Goal: Transaction & Acquisition: Purchase product/service

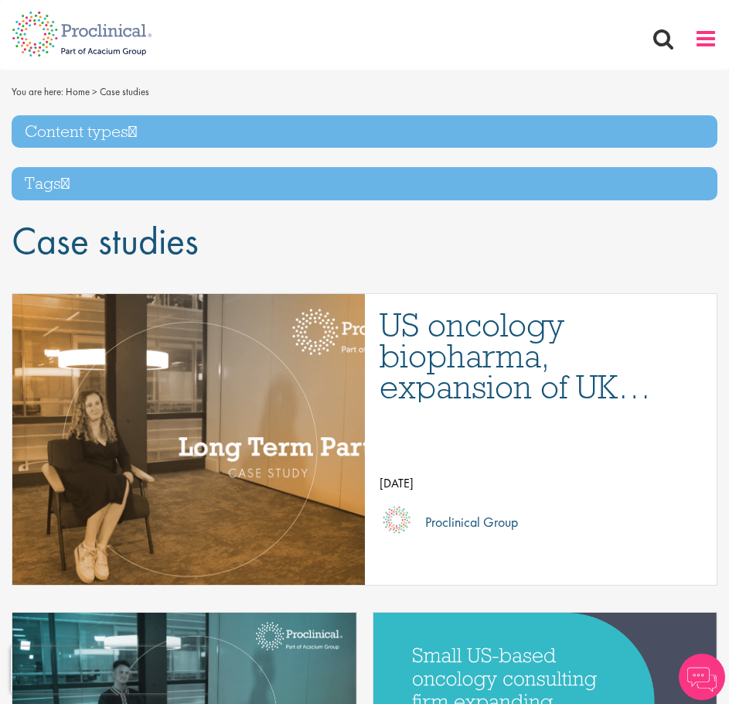
click at [701, 45] on span at bounding box center [706, 38] width 23 height 23
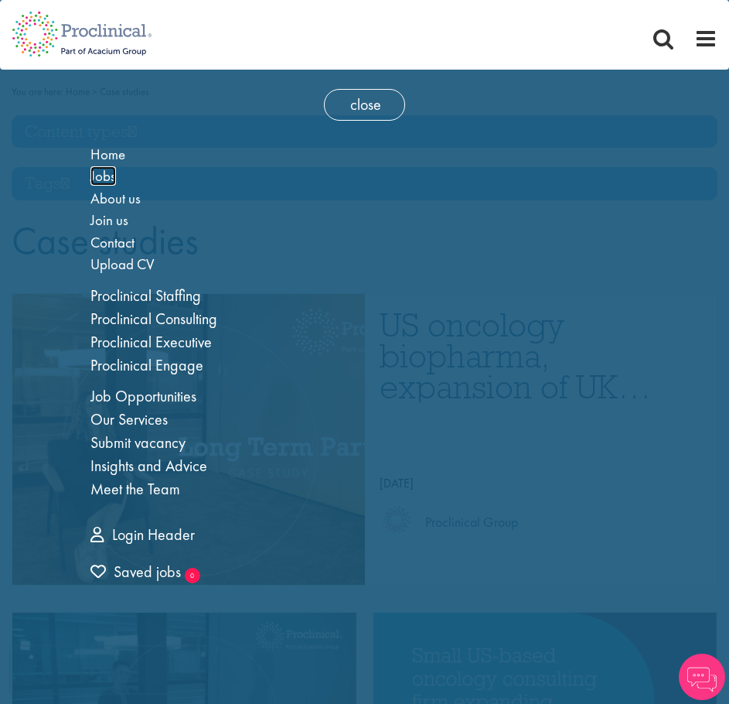
click at [108, 174] on span "Jobs" at bounding box center [103, 175] width 26 height 19
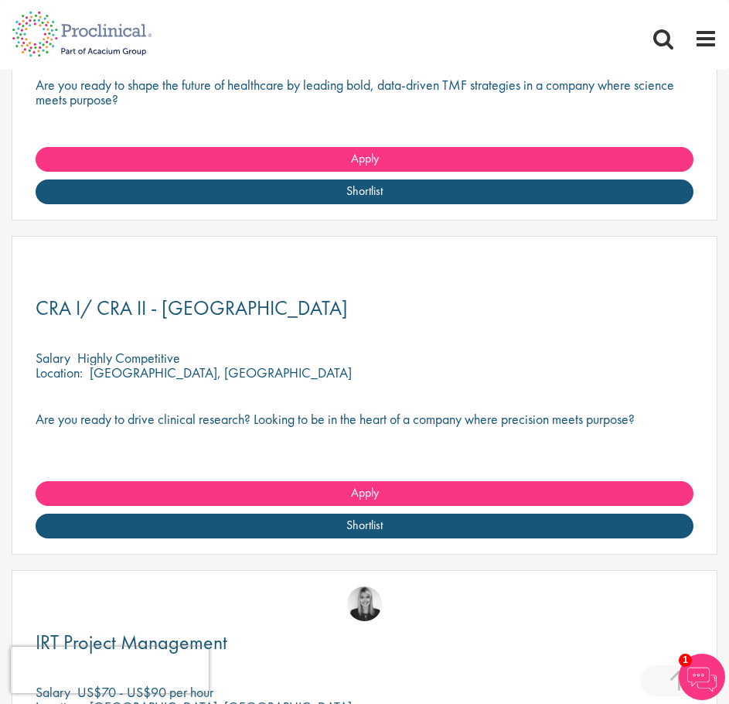
scroll to position [1934, 0]
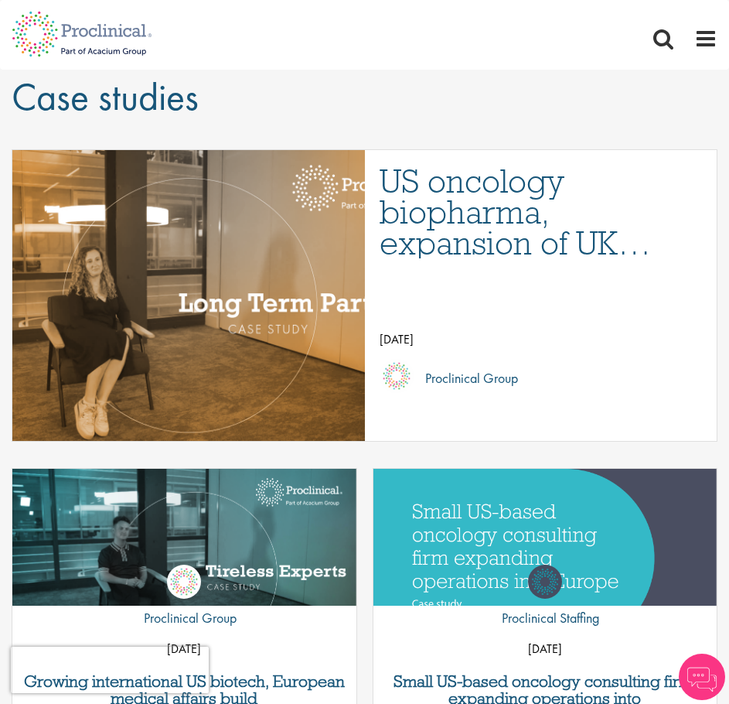
scroll to position [155, 0]
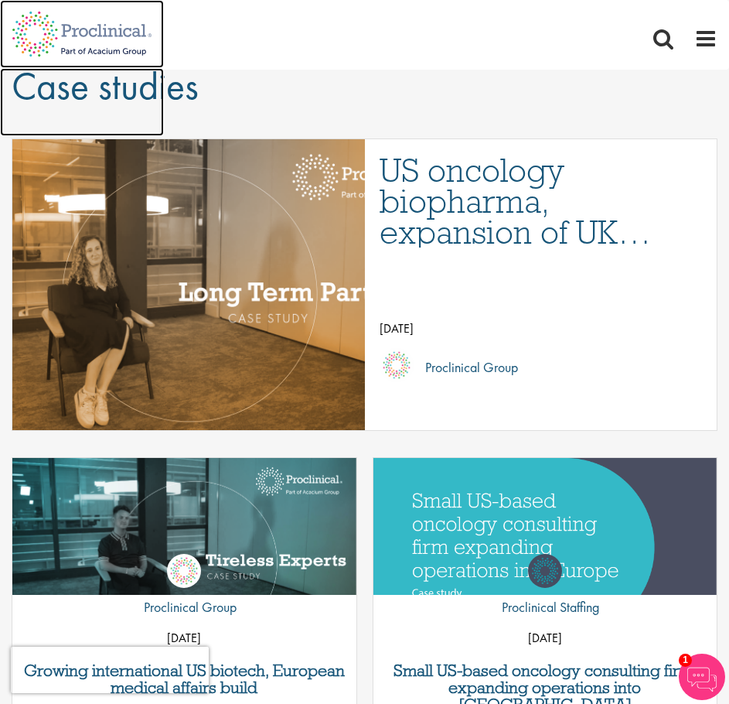
click at [100, 39] on img at bounding box center [82, 34] width 164 height 68
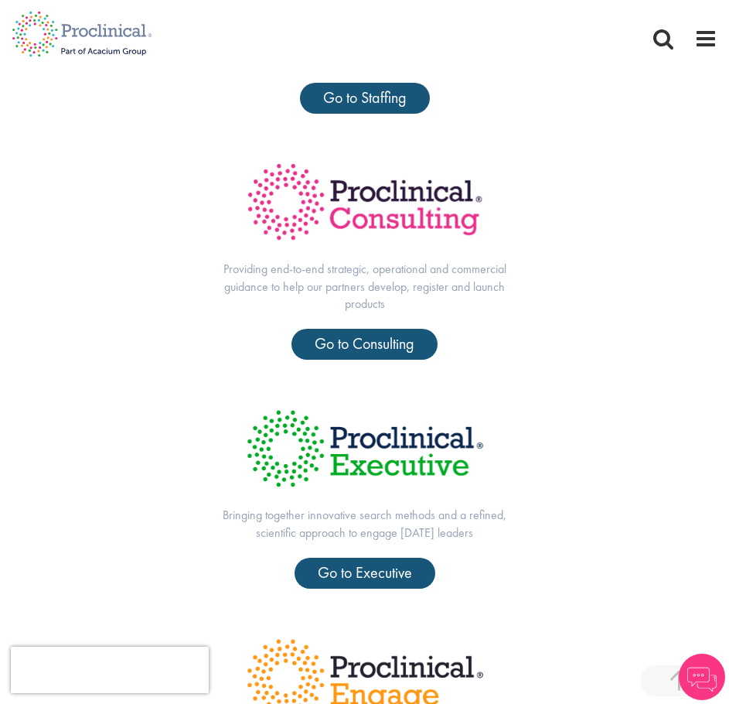
scroll to position [696, 0]
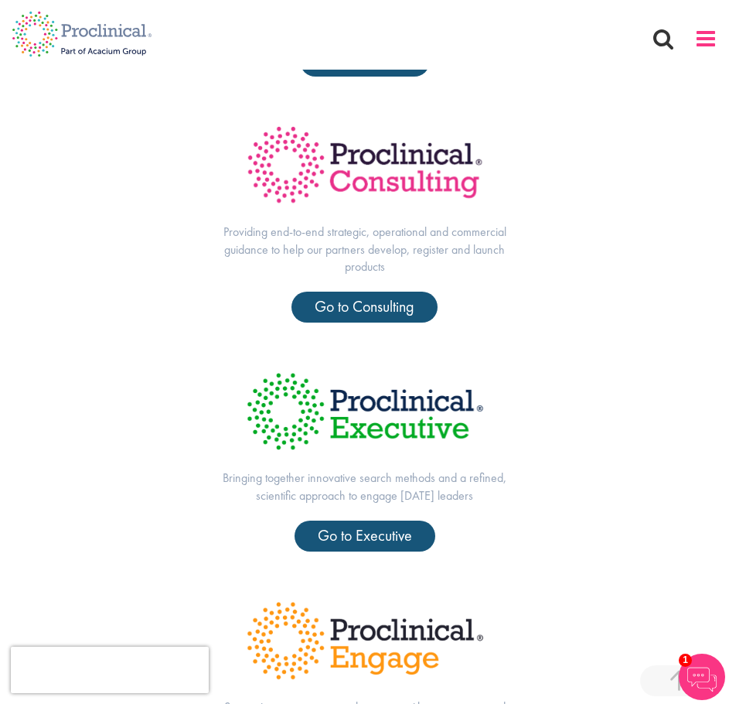
click at [711, 39] on span at bounding box center [706, 38] width 23 height 23
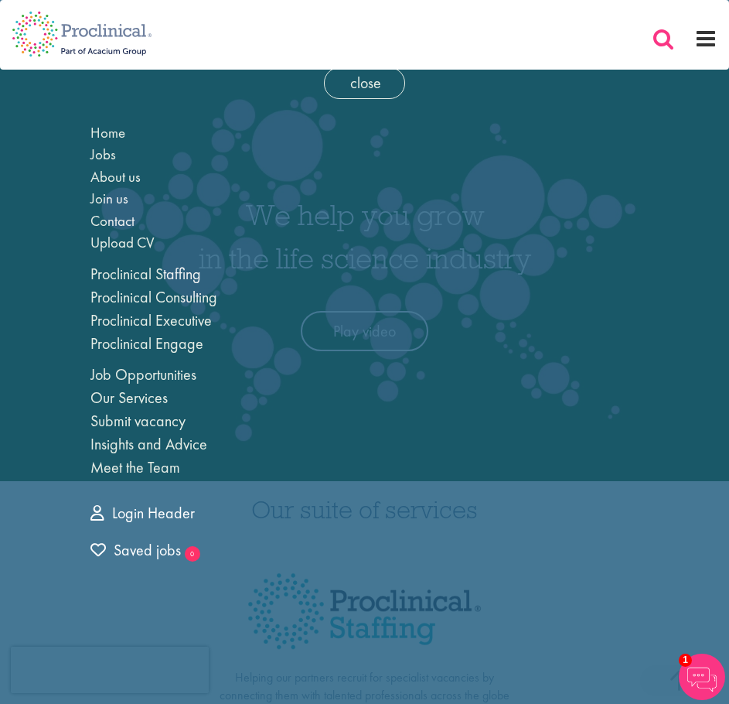
scroll to position [0, 0]
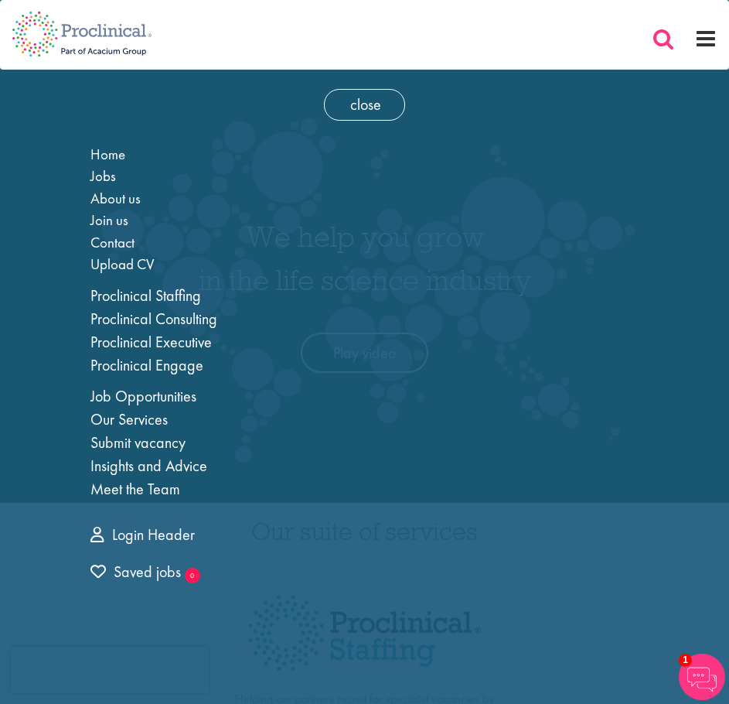
click at [667, 36] on span at bounding box center [663, 38] width 23 height 23
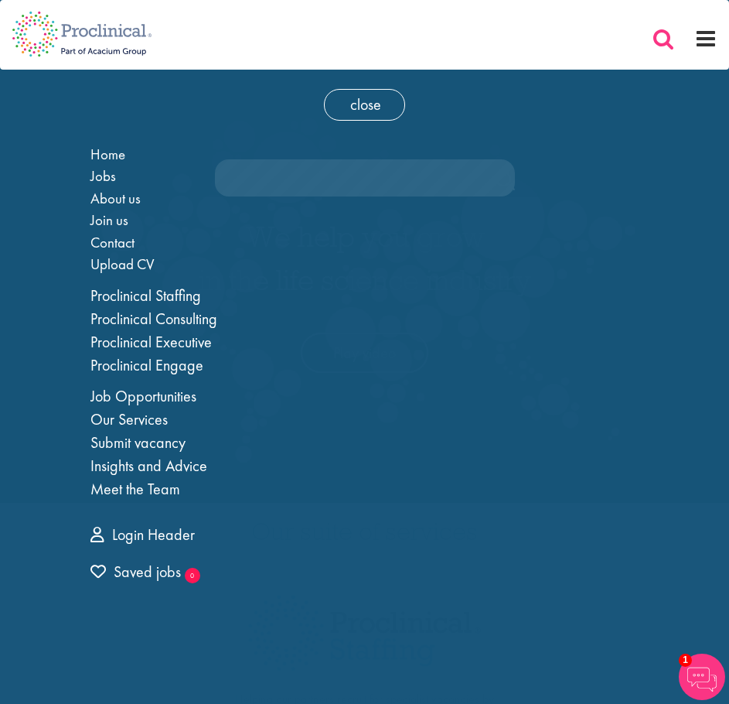
click at [664, 45] on span at bounding box center [663, 38] width 23 height 23
click at [389, 109] on span "close" at bounding box center [364, 105] width 81 height 32
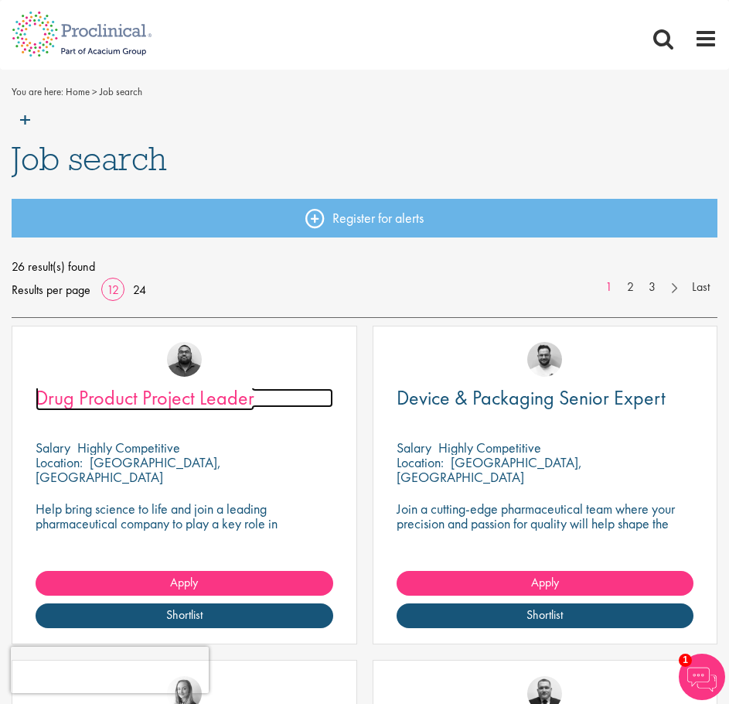
click at [178, 402] on span "Drug Product Project Leader" at bounding box center [145, 397] width 219 height 26
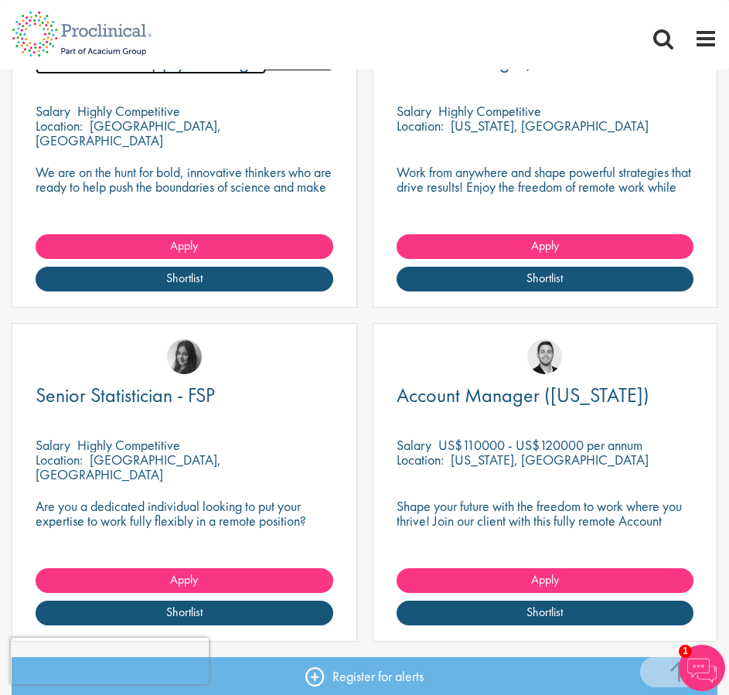
scroll to position [2011, 0]
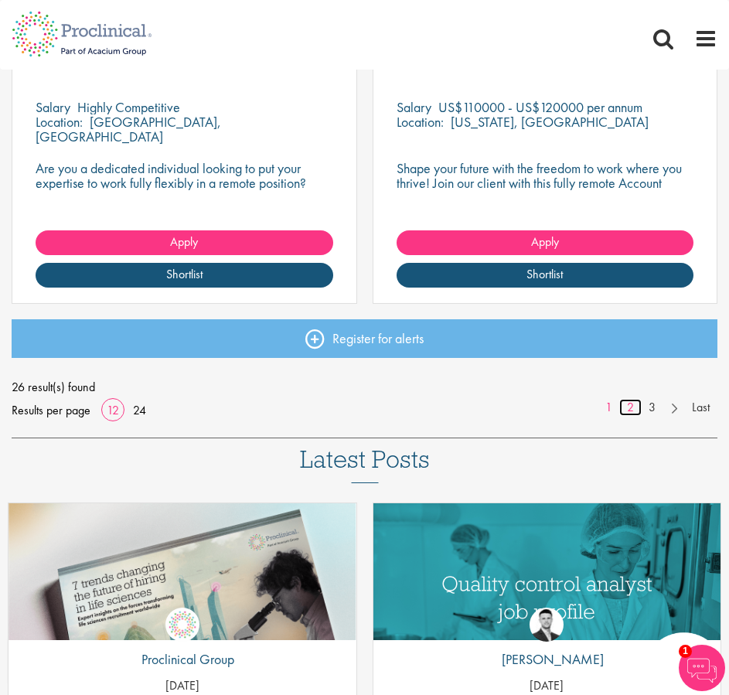
click at [634, 408] on link "2" at bounding box center [631, 408] width 22 height 18
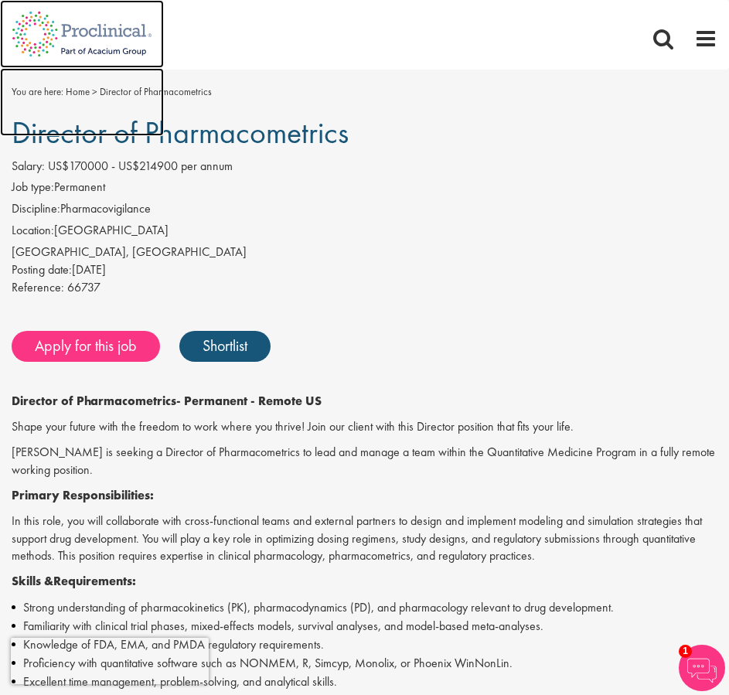
click at [125, 135] on img at bounding box center [82, 102] width 164 height 68
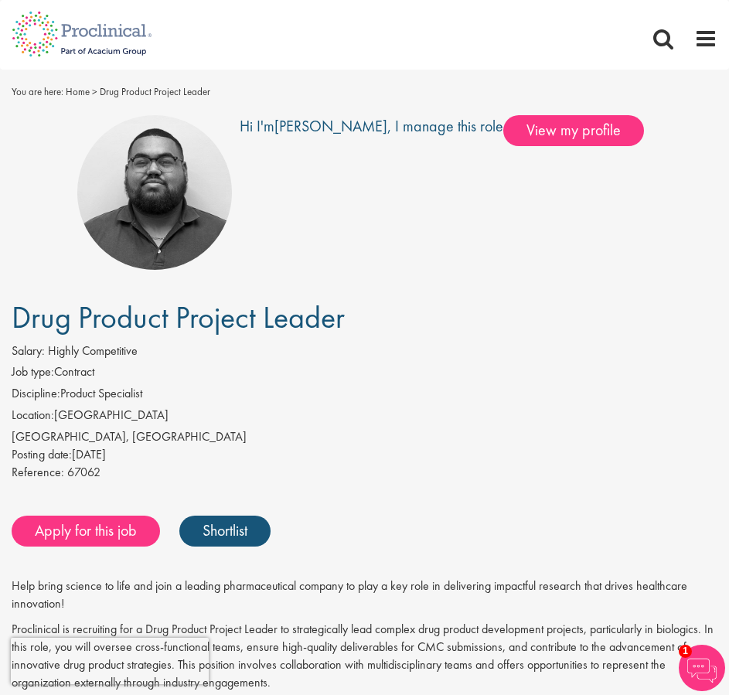
drag, startPoint x: 401, startPoint y: 316, endPoint x: 18, endPoint y: 323, distance: 382.9
click at [18, 323] on h1 "Drug Product Project Leader" at bounding box center [365, 318] width 706 height 34
copy span "Drug Product Project Leader"
click at [145, 354] on div "Salary: Highly Competitive" at bounding box center [365, 354] width 706 height 22
drag, startPoint x: 103, startPoint y: 439, endPoint x: 9, endPoint y: 442, distance: 94.4
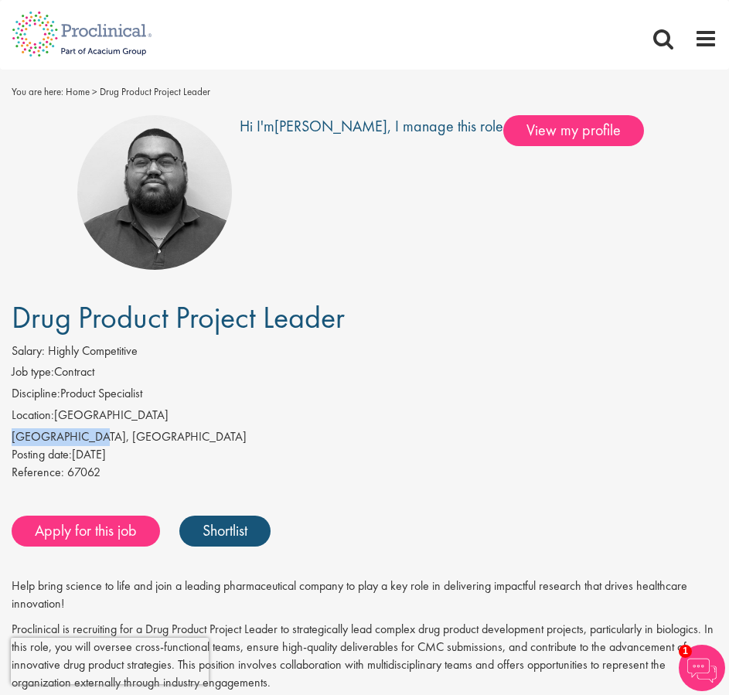
click at [9, 442] on div "Salary: Highly Competitive Job type: Contract Discipline: Product Specialist Lo…" at bounding box center [364, 414] width 729 height 143
copy div "[GEOGRAPHIC_DATA], [GEOGRAPHIC_DATA]"
click at [56, 394] on label "Discipline:" at bounding box center [36, 394] width 49 height 18
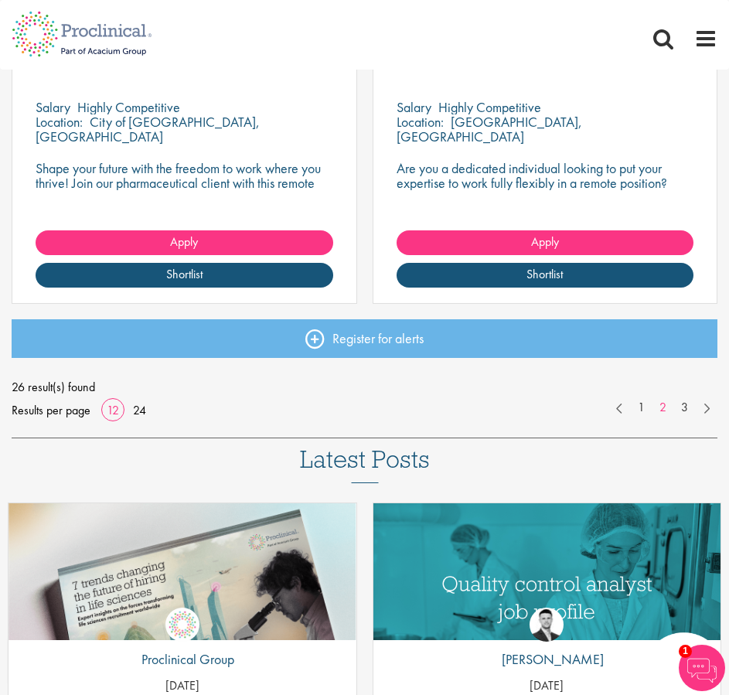
scroll to position [2088, 0]
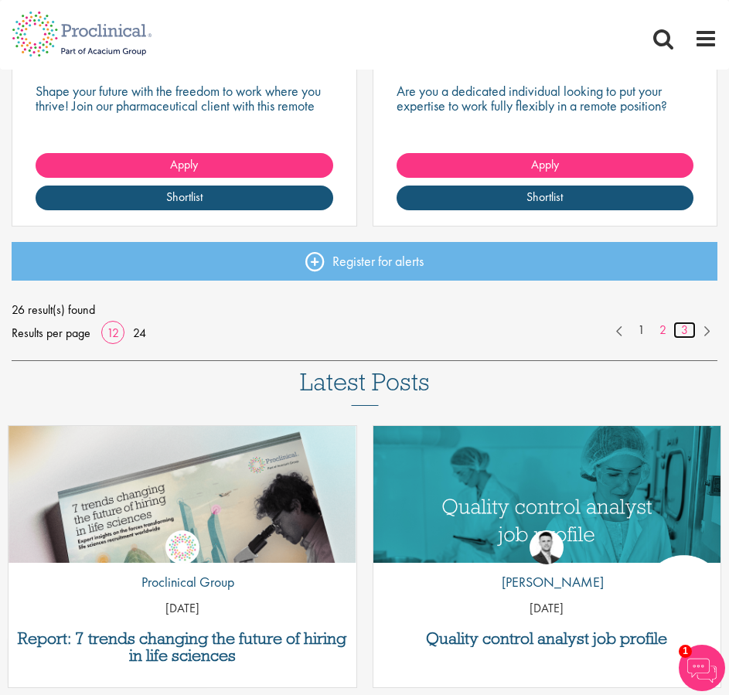
click at [683, 333] on link "3" at bounding box center [685, 331] width 22 height 18
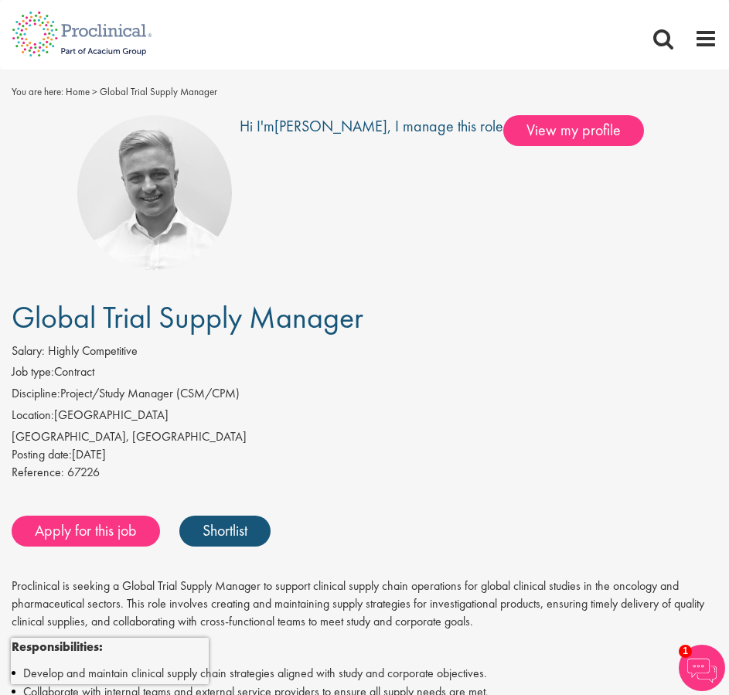
drag, startPoint x: 394, startPoint y: 322, endPoint x: -10, endPoint y: 326, distance: 403.8
copy span "Global Trial Supply Manager"
drag, startPoint x: 122, startPoint y: 434, endPoint x: -19, endPoint y: 435, distance: 141.6
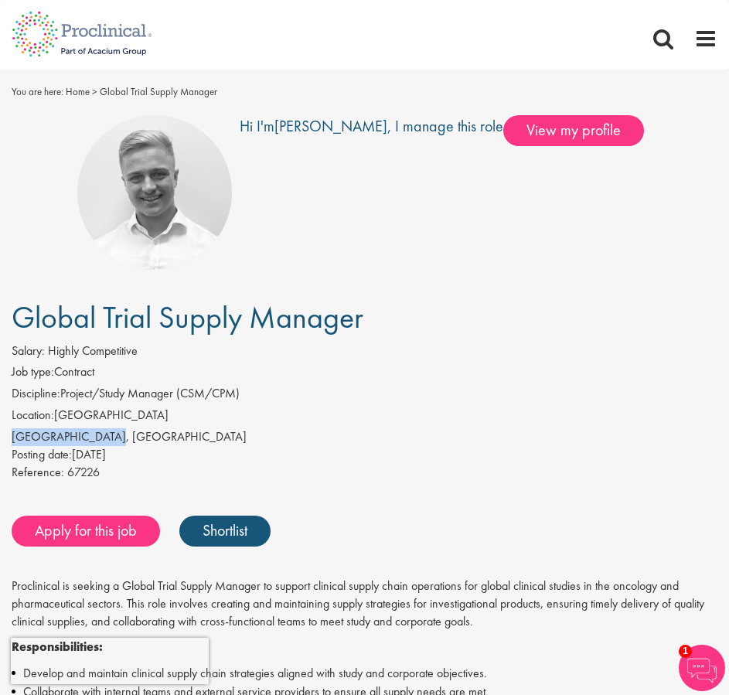
copy div "[GEOGRAPHIC_DATA], [GEOGRAPHIC_DATA]"
click at [145, 418] on li "Location: United Kingdom" at bounding box center [365, 418] width 706 height 22
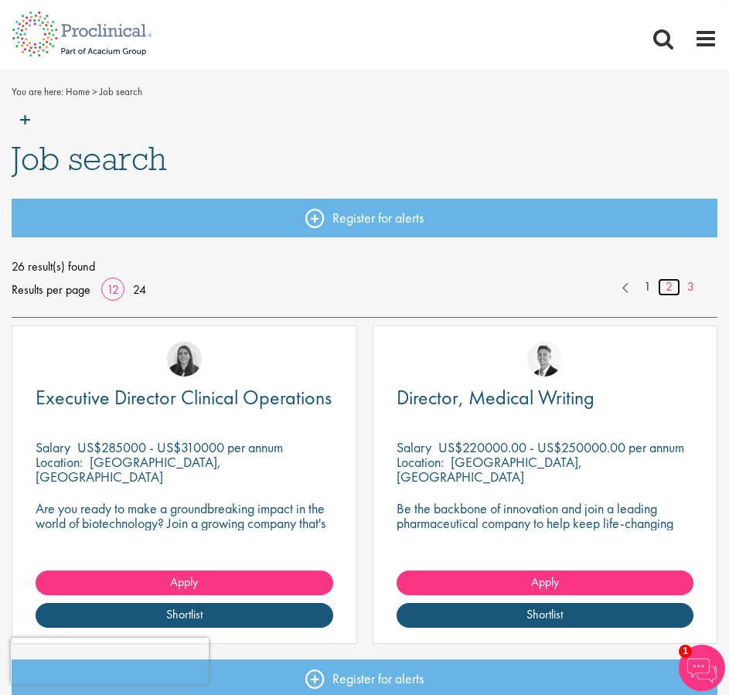
click at [664, 283] on link "2" at bounding box center [669, 287] width 22 height 18
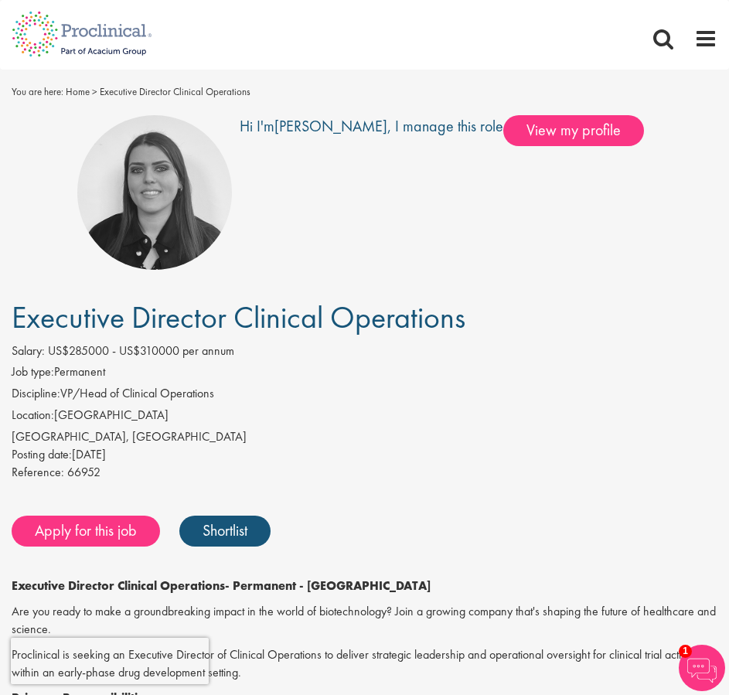
drag, startPoint x: 512, startPoint y: 312, endPoint x: 1, endPoint y: 329, distance: 511.5
copy span "Executive Director Clinical Operations"
click at [122, 407] on li "Discipline: VP/Head of Clinical Operations" at bounding box center [365, 396] width 706 height 22
drag, startPoint x: 114, startPoint y: 438, endPoint x: 12, endPoint y: 436, distance: 101.3
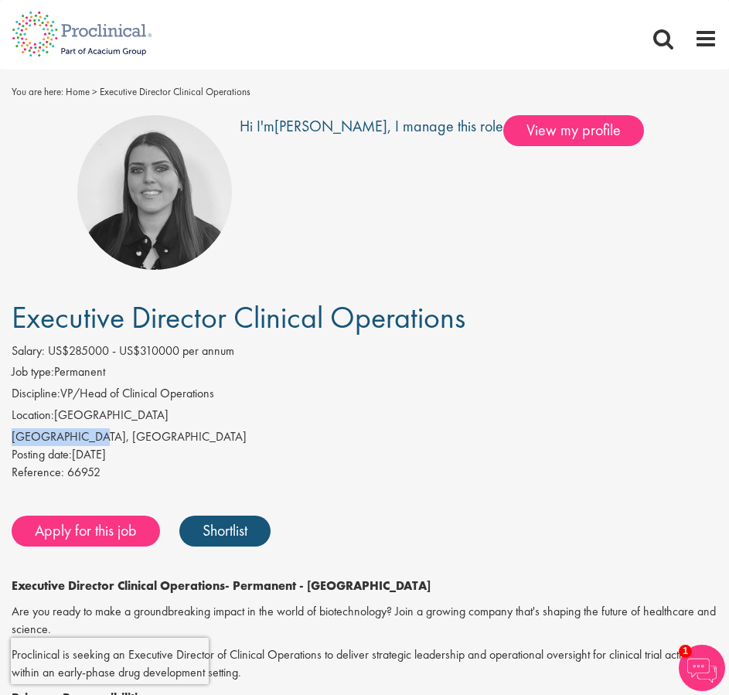
click at [12, 436] on div "[GEOGRAPHIC_DATA], [GEOGRAPHIC_DATA]" at bounding box center [365, 437] width 706 height 18
copy div "[GEOGRAPHIC_DATA], [GEOGRAPHIC_DATA]"
click at [121, 363] on div "Salary: US$285000 - US$310000 per annum" at bounding box center [365, 354] width 706 height 22
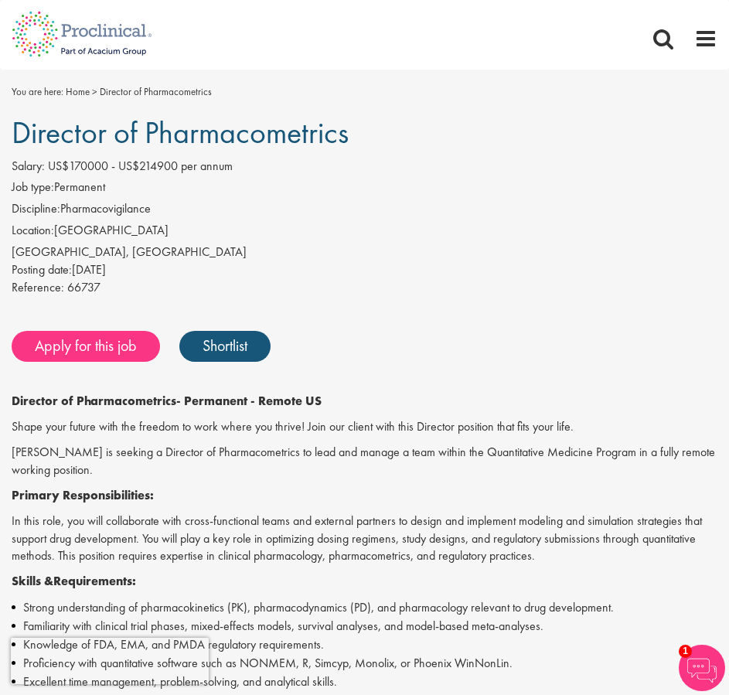
click at [130, 230] on li "Location: [GEOGRAPHIC_DATA]" at bounding box center [365, 233] width 706 height 22
drag, startPoint x: 146, startPoint y: 227, endPoint x: 60, endPoint y: 227, distance: 86.6
click at [60, 227] on li "Location: United States" at bounding box center [365, 233] width 706 height 22
click at [73, 251] on div "Tucson, USA" at bounding box center [365, 253] width 706 height 18
drag, startPoint x: 76, startPoint y: 253, endPoint x: -39, endPoint y: 255, distance: 114.5
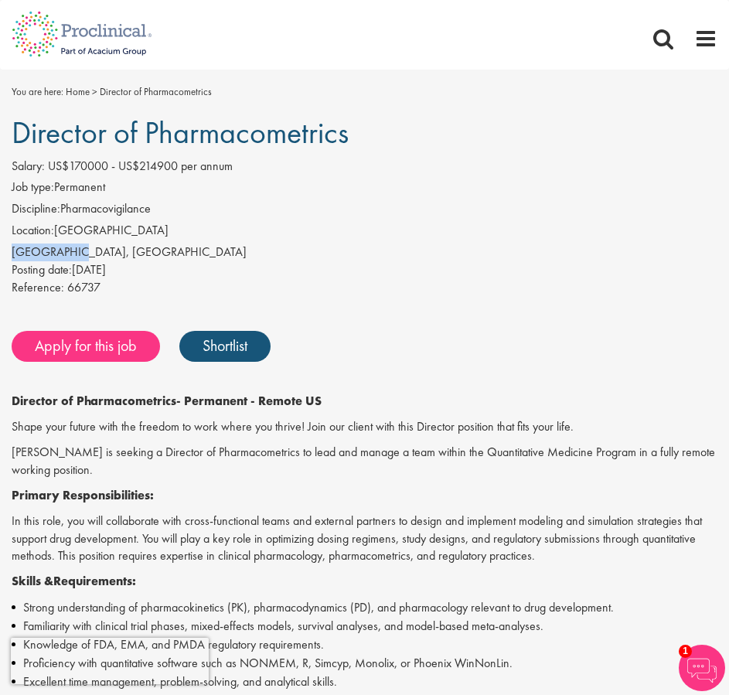
copy div "[GEOGRAPHIC_DATA], [GEOGRAPHIC_DATA]"
click at [51, 257] on div "[GEOGRAPHIC_DATA], [GEOGRAPHIC_DATA]" at bounding box center [365, 253] width 706 height 18
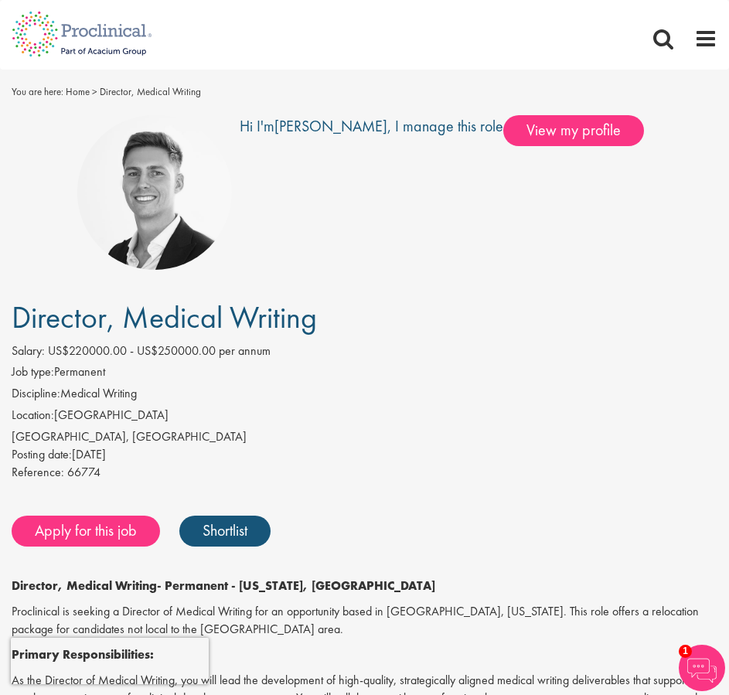
drag, startPoint x: 377, startPoint y: 325, endPoint x: 14, endPoint y: 333, distance: 362.9
click at [14, 333] on h1 "Director, Medical Writing" at bounding box center [365, 318] width 706 height 34
copy span "Director, Medical Writing"
drag, startPoint x: 99, startPoint y: 434, endPoint x: 10, endPoint y: 436, distance: 89.0
click at [10, 436] on div "Salary: US$220000.00 - US$250000.00 per annum Job type: Permanent Discipline: M…" at bounding box center [364, 414] width 729 height 143
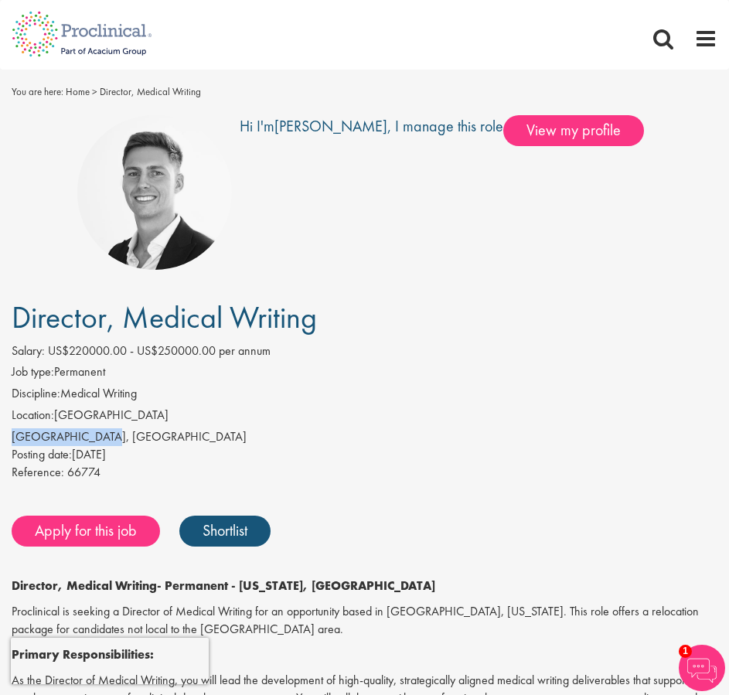
copy div "Foster City, USA"
click at [101, 422] on li "Location: United States" at bounding box center [365, 418] width 706 height 22
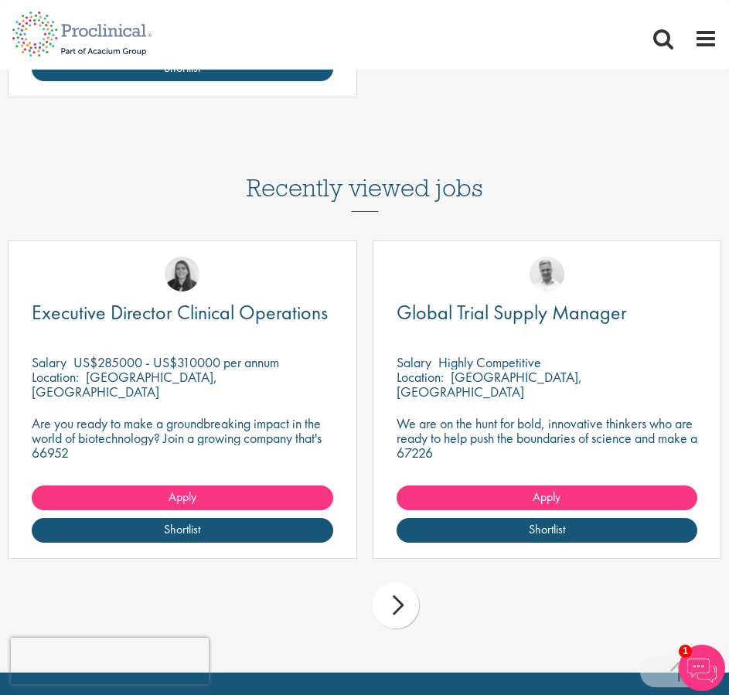
scroll to position [1762, 0]
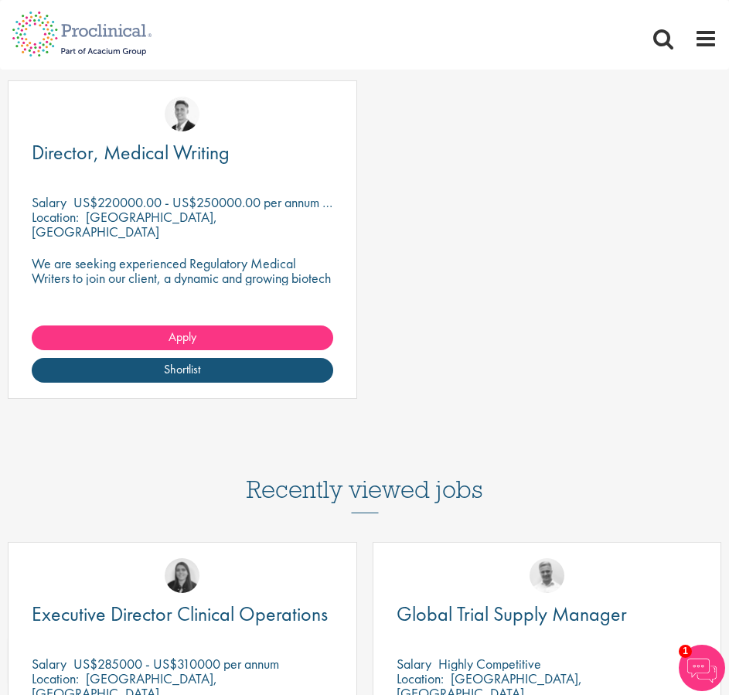
click at [456, 255] on div "Director, Medical Writing Salary US$220000.00 - US$250000.00 per annum + Highly…" at bounding box center [364, 247] width 729 height 334
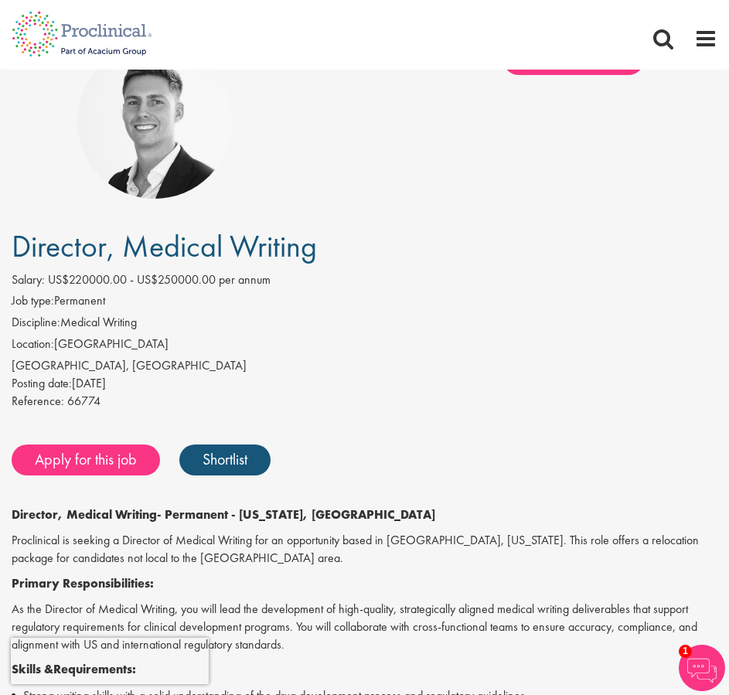
scroll to position [0, 0]
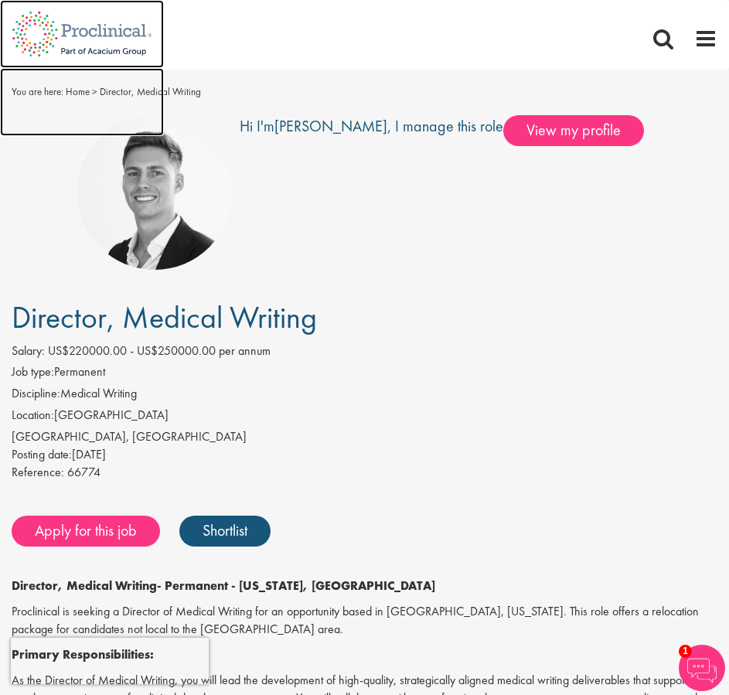
click at [66, 87] on img at bounding box center [82, 102] width 164 height 68
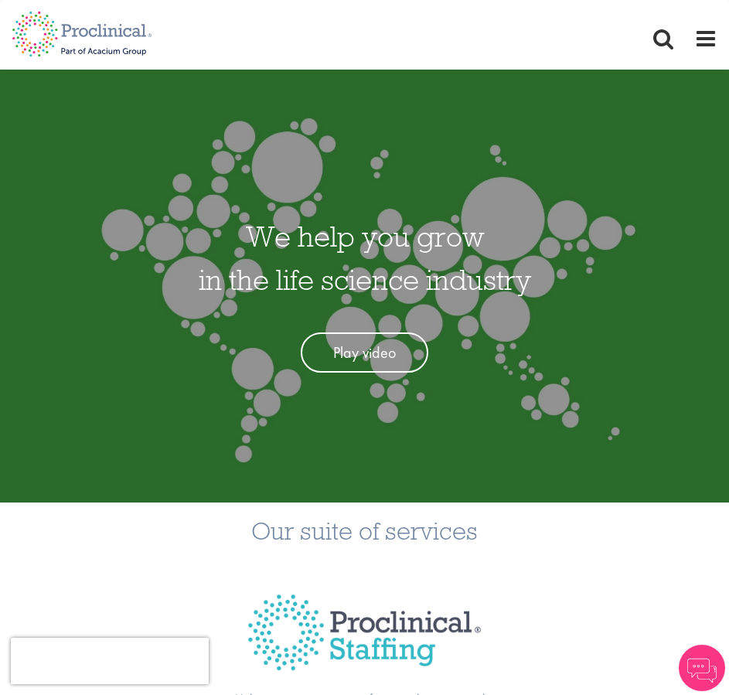
click at [697, 53] on nav "Home Jobs About us Join us Contact Upload CV" at bounding box center [364, 35] width 729 height 70
click at [701, 43] on span at bounding box center [706, 38] width 23 height 23
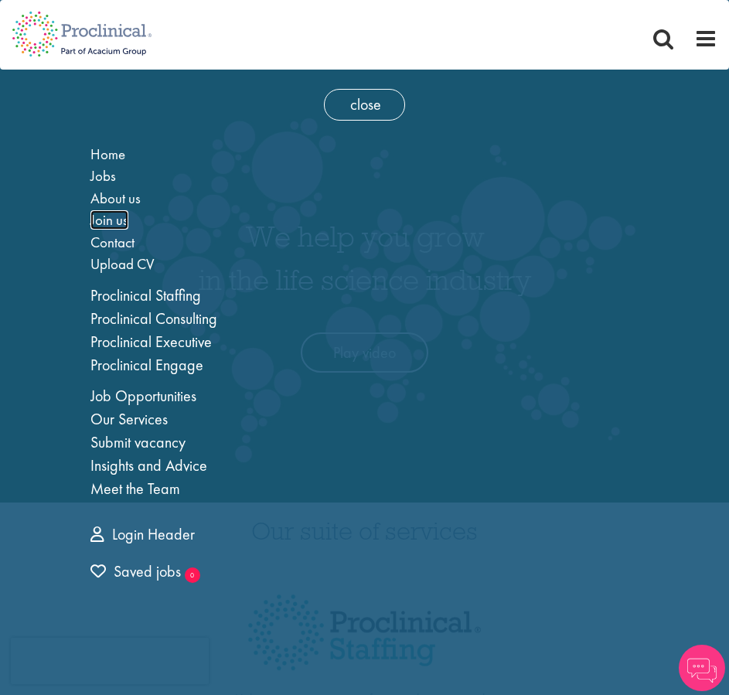
click at [101, 221] on span "Join us" at bounding box center [109, 219] width 38 height 19
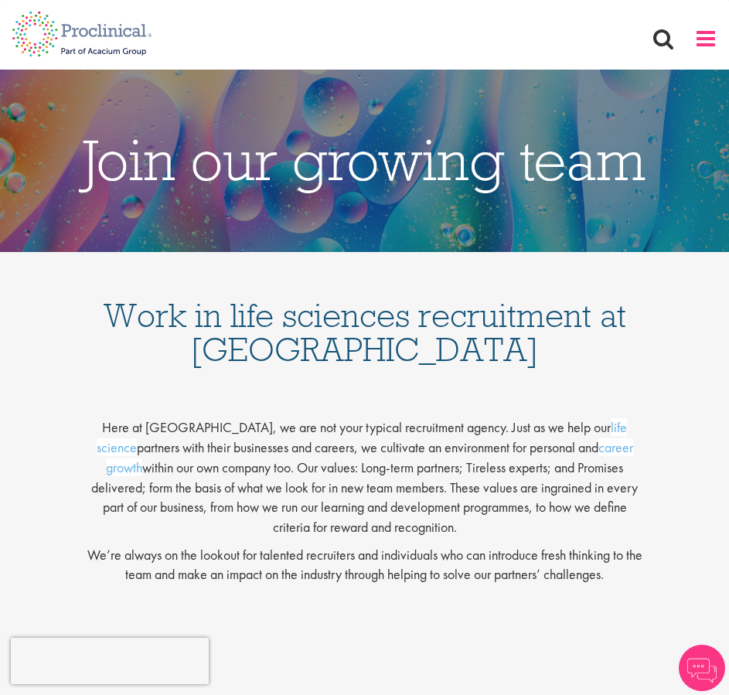
click at [708, 36] on span at bounding box center [706, 38] width 23 height 23
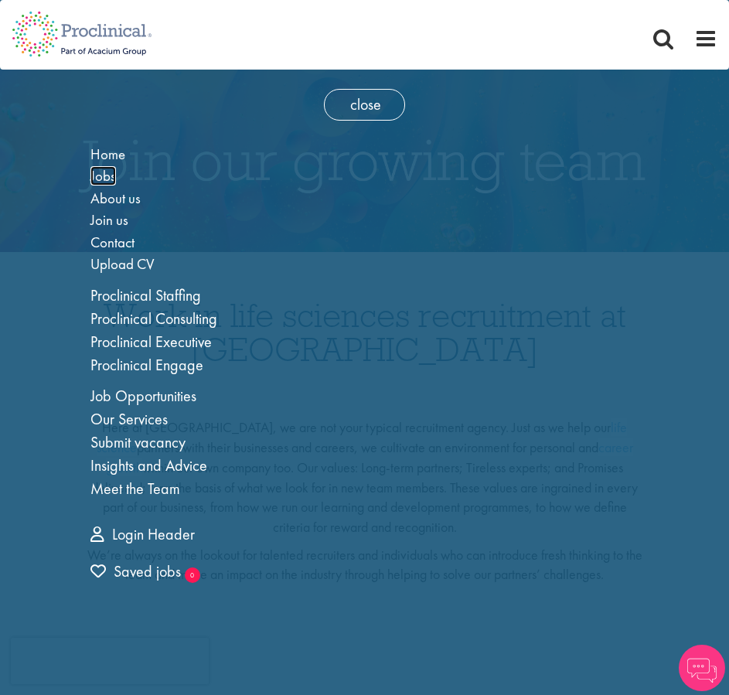
click at [101, 179] on span "Jobs" at bounding box center [103, 175] width 26 height 19
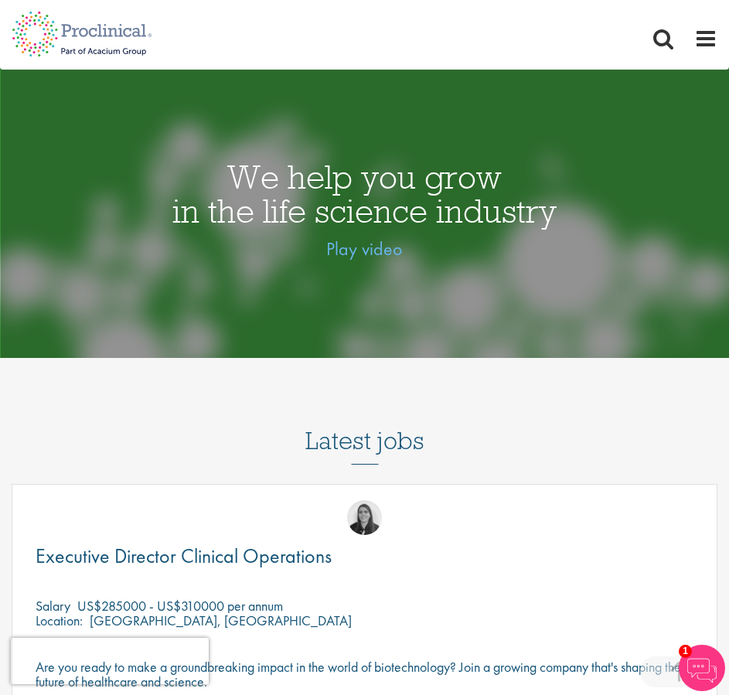
scroll to position [773, 0]
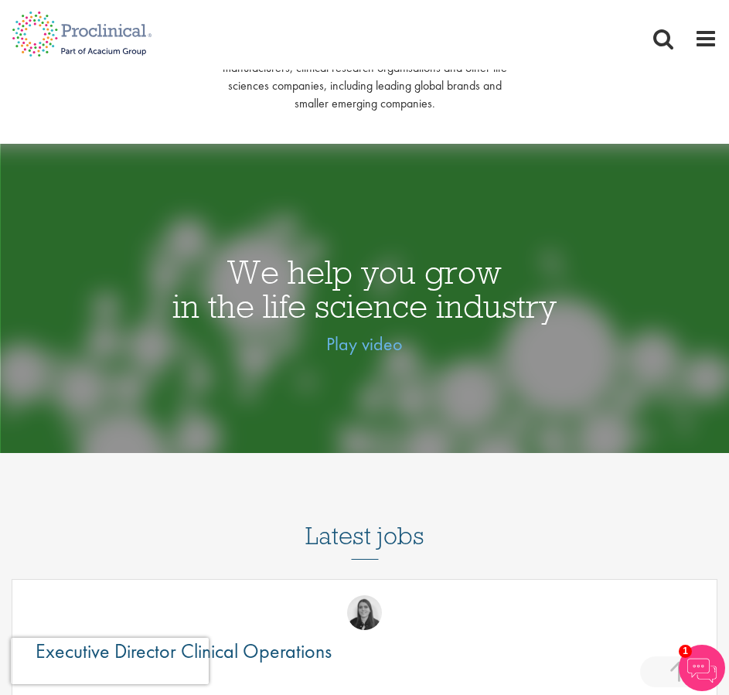
drag, startPoint x: 346, startPoint y: 345, endPoint x: 312, endPoint y: 305, distance: 52.2
click at [312, 305] on h1 "We help you grow in the life science industry" at bounding box center [364, 289] width 729 height 68
click at [339, 347] on link "Play video" at bounding box center [364, 344] width 77 height 24
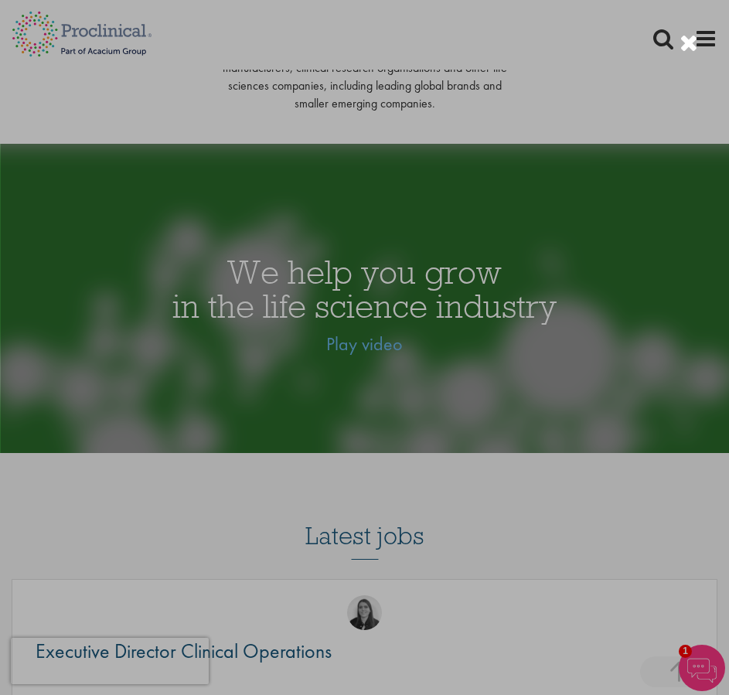
click at [685, 33] on div at bounding box center [689, 44] width 19 height 26
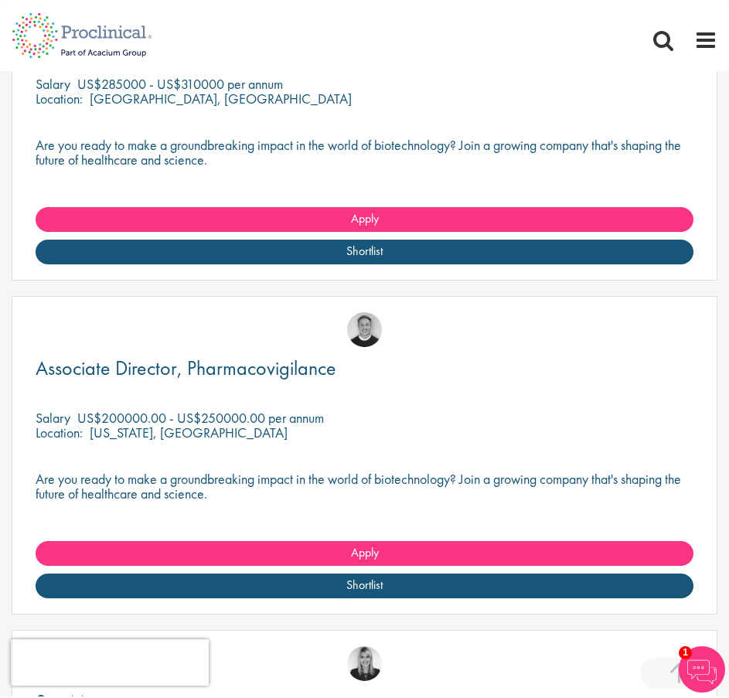
scroll to position [1395, 0]
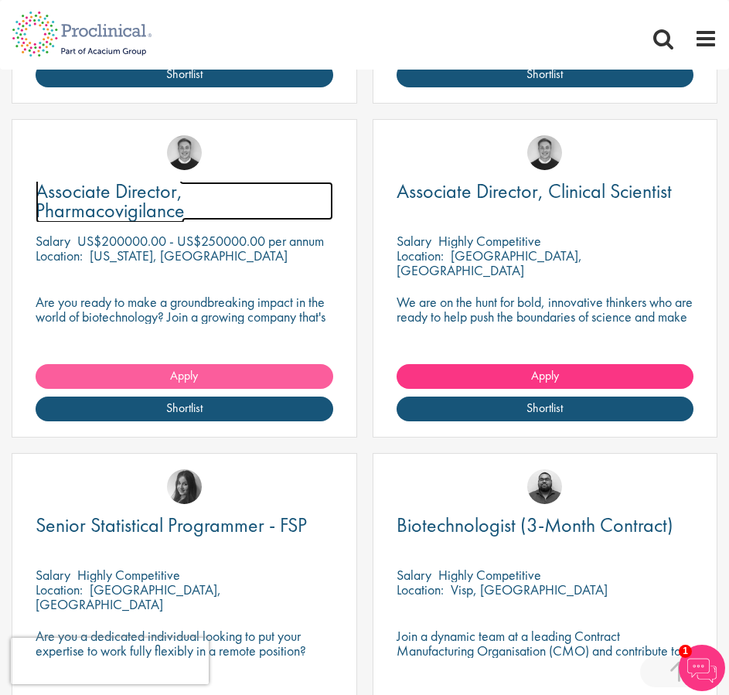
scroll to position [541, 0]
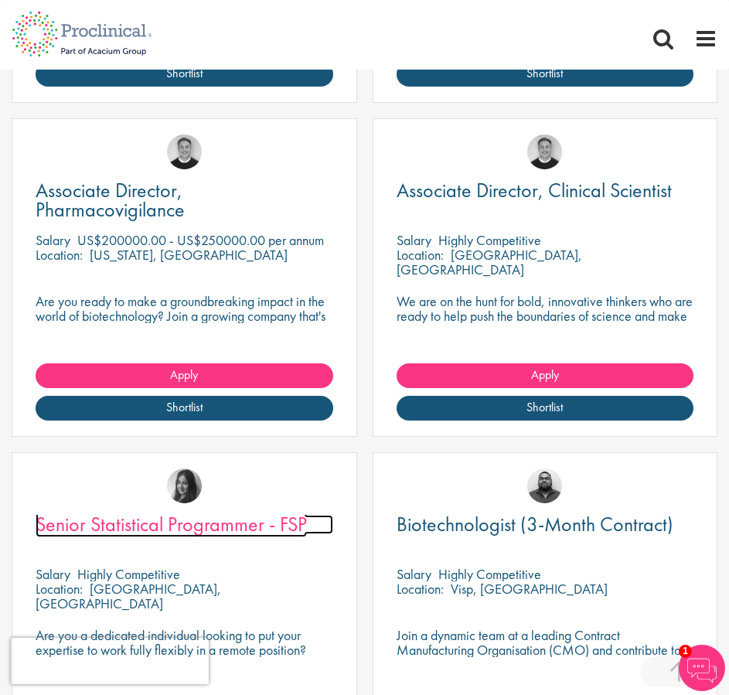
drag, startPoint x: 486, startPoint y: 524, endPoint x: 244, endPoint y: 524, distance: 242.1
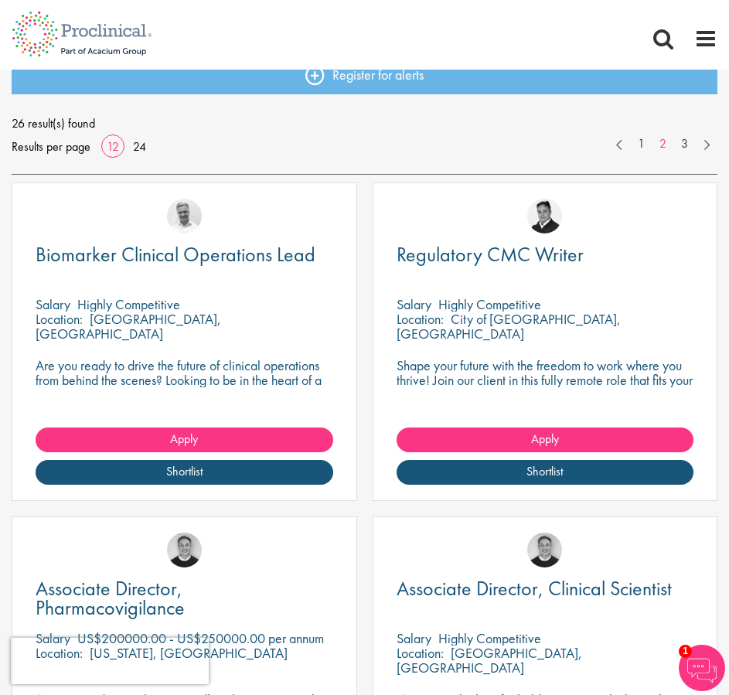
scroll to position [0, 0]
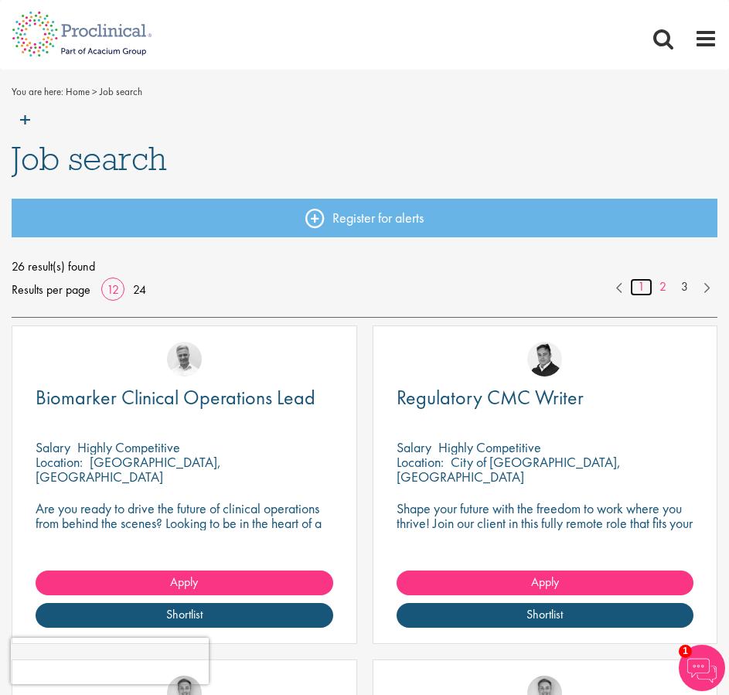
click at [640, 288] on link "1" at bounding box center [641, 287] width 22 height 18
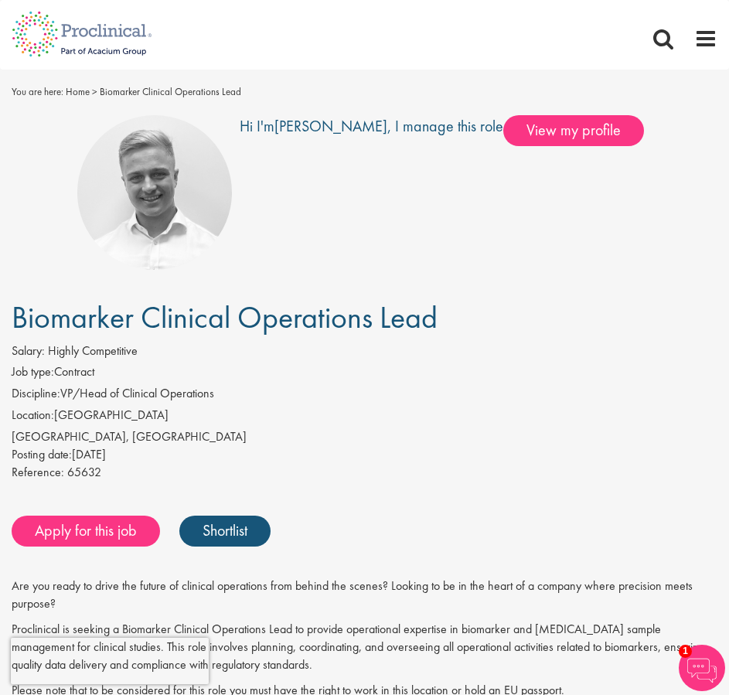
drag, startPoint x: 483, startPoint y: 315, endPoint x: -30, endPoint y: 316, distance: 513.6
copy span "Biomarker Clinical Operations Lead"
click at [122, 370] on li "Job type: Contract" at bounding box center [365, 375] width 706 height 22
drag, startPoint x: 156, startPoint y: 434, endPoint x: 4, endPoint y: 434, distance: 152.4
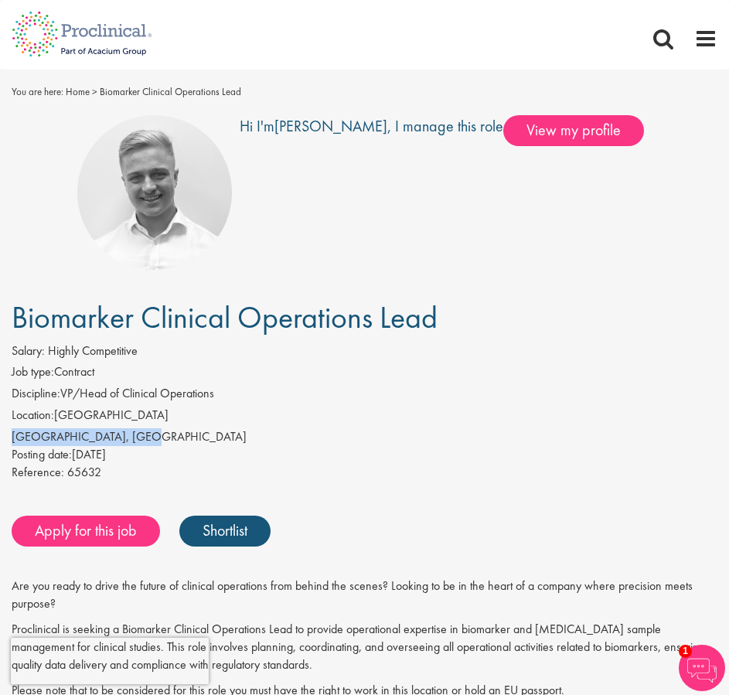
click at [4, 434] on div "Salary: Highly Competitive Job type: Contract Discipline: VP/Head of Clinical O…" at bounding box center [364, 414] width 729 height 143
copy div "[GEOGRAPHIC_DATA], [GEOGRAPHIC_DATA]"
click at [166, 378] on li "Job type: Contract" at bounding box center [365, 375] width 706 height 22
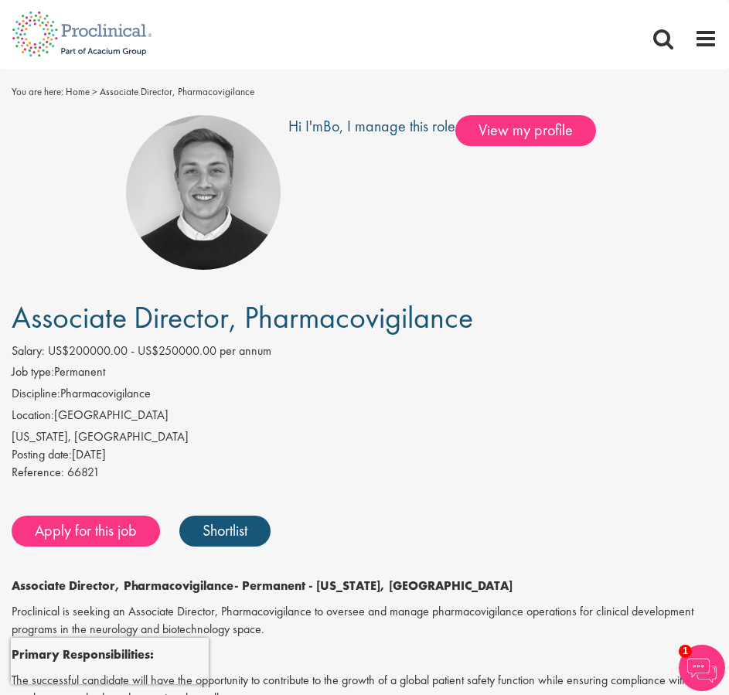
click at [149, 322] on span "Associate Director, Pharmacovigilance" at bounding box center [243, 317] width 462 height 39
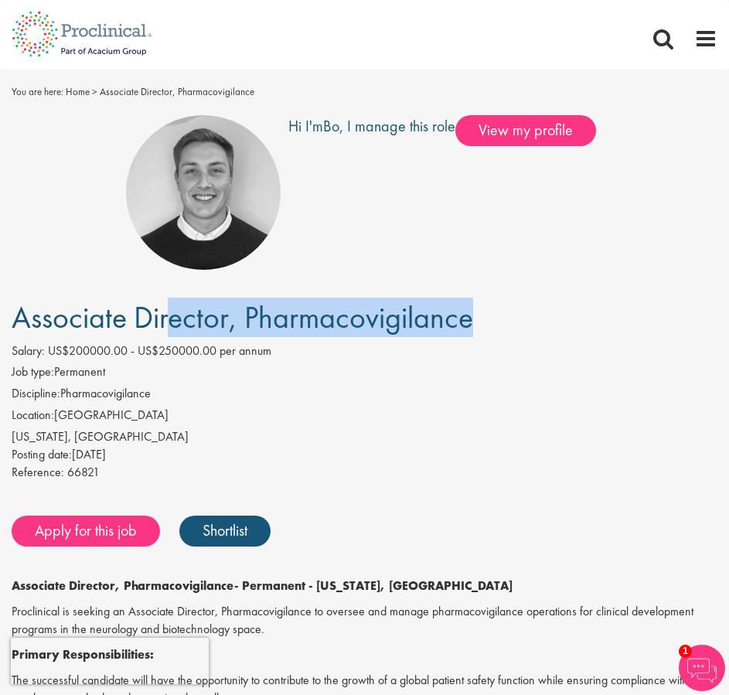
click at [149, 322] on span "Associate Director, Pharmacovigilance" at bounding box center [243, 317] width 462 height 39
copy div "Associate Director, Pharmacovigilance"
drag, startPoint x: 138, startPoint y: 415, endPoint x: 94, endPoint y: 415, distance: 44.9
click at [94, 415] on li "Location: United States" at bounding box center [365, 418] width 706 height 22
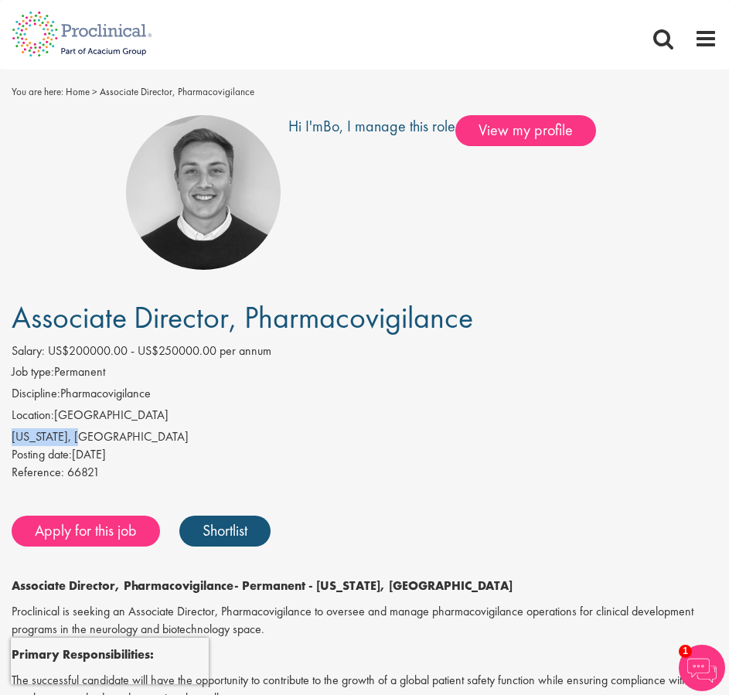
drag, startPoint x: 102, startPoint y: 435, endPoint x: -27, endPoint y: 437, distance: 129.2
copy div "New York, USA"
click at [156, 358] on span "US$200000.00 - US$250000.00 per annum" at bounding box center [160, 351] width 224 height 16
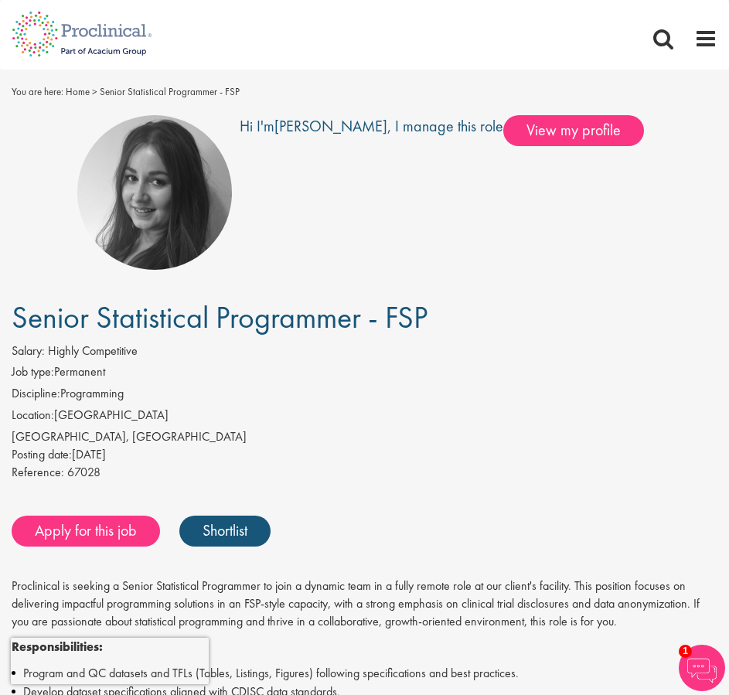
drag, startPoint x: 452, startPoint y: 311, endPoint x: 9, endPoint y: 313, distance: 443.2
copy span "Senior Statistical Programmer - FSP"
click at [67, 388] on li "Discipline: Programming" at bounding box center [365, 396] width 706 height 22
click at [26, 414] on label "Location:" at bounding box center [33, 416] width 43 height 18
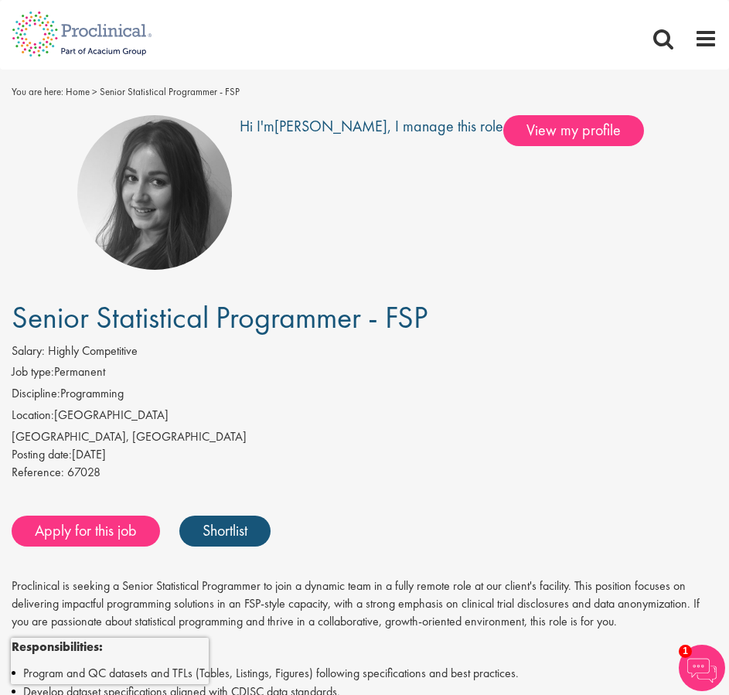
click at [84, 439] on div "London, England" at bounding box center [365, 437] width 706 height 18
drag, startPoint x: 109, startPoint y: 436, endPoint x: 10, endPoint y: 434, distance: 99.0
click at [10, 434] on div "Salary: Highly Competitive Job type: Permanent Discipline: Programming Location…" at bounding box center [364, 414] width 729 height 143
copy div "London, England"
click at [158, 413] on li "Location: United Kingdom" at bounding box center [365, 418] width 706 height 22
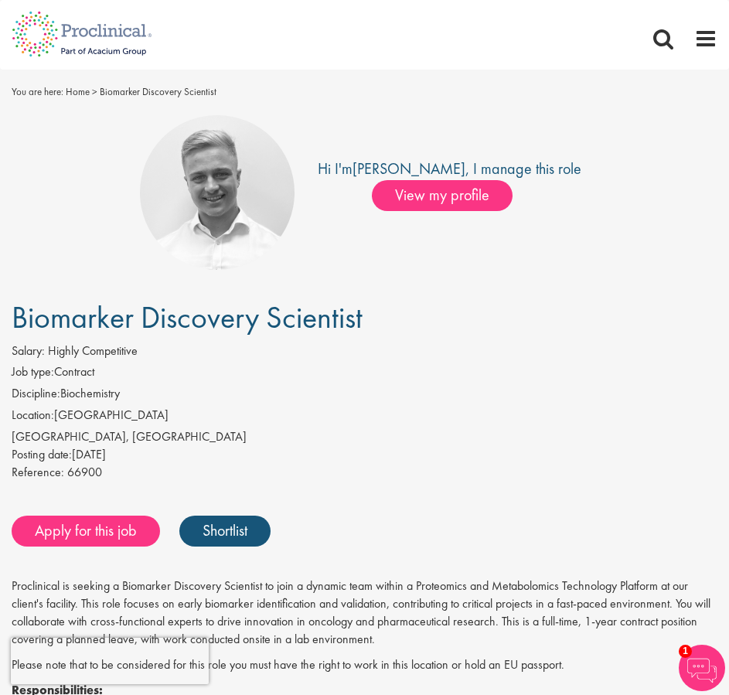
drag, startPoint x: 374, startPoint y: 318, endPoint x: 6, endPoint y: 316, distance: 367.4
copy span "Biomarker Discovery Scientist"
click at [117, 428] on div "[GEOGRAPHIC_DATA], [GEOGRAPHIC_DATA]" at bounding box center [365, 437] width 706 height 18
drag, startPoint x: 97, startPoint y: 444, endPoint x: -8, endPoint y: 442, distance: 105.2
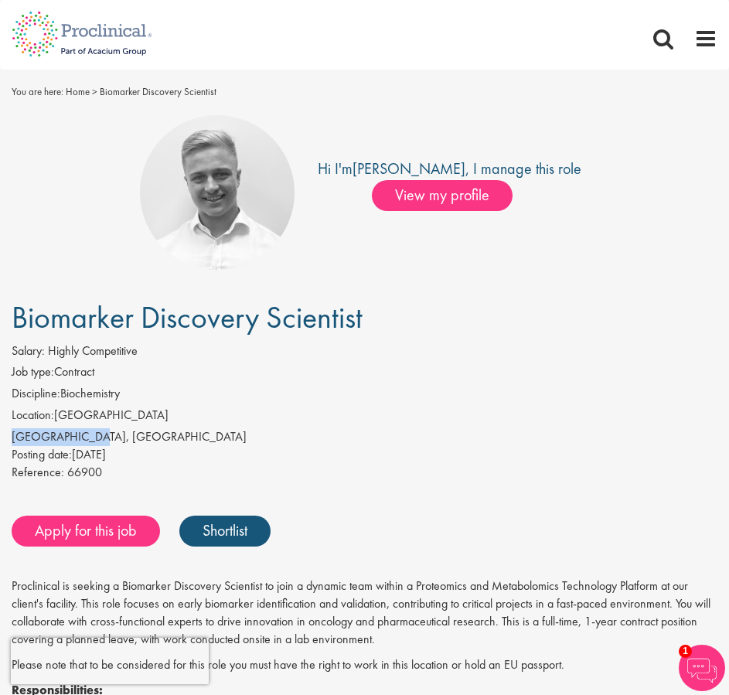
copy div "[GEOGRAPHIC_DATA], [GEOGRAPHIC_DATA]"
click at [57, 392] on label "Discipline:" at bounding box center [36, 394] width 49 height 18
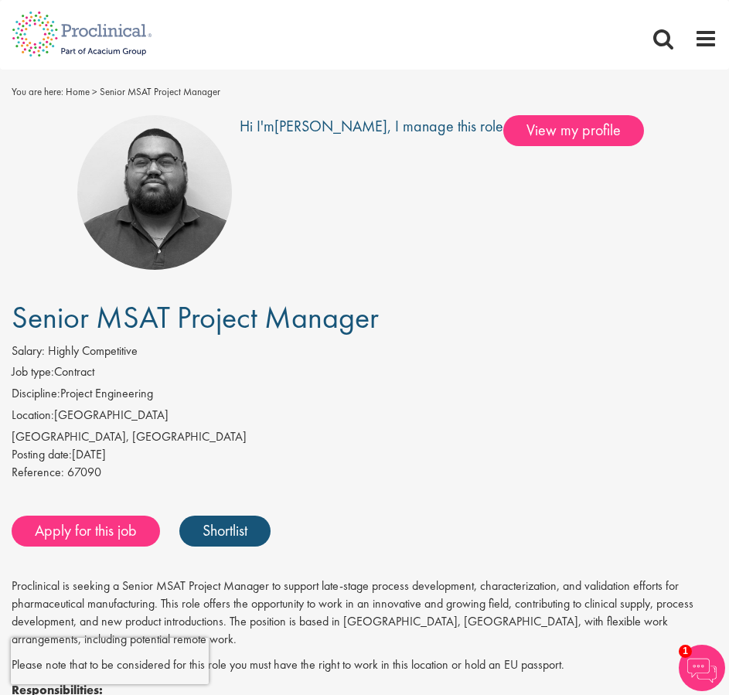
drag, startPoint x: 380, startPoint y: 327, endPoint x: 15, endPoint y: 312, distance: 365.4
click at [15, 312] on h1 "Senior MSAT Project Manager" at bounding box center [365, 318] width 706 height 34
copy span "Senior MSAT Project Manager"
click at [103, 438] on div "Jura, Switzerland" at bounding box center [365, 437] width 706 height 18
drag, startPoint x: 110, startPoint y: 435, endPoint x: 5, endPoint y: 439, distance: 105.3
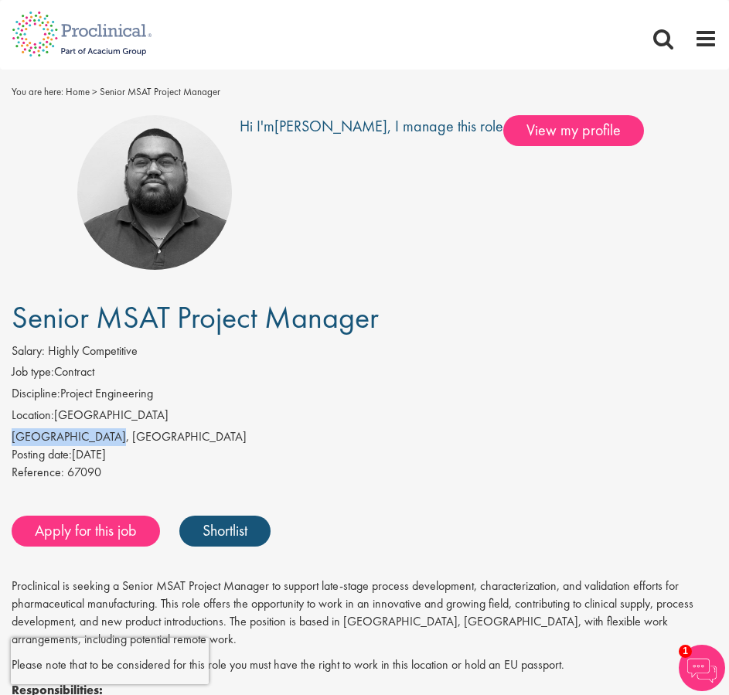
click at [5, 439] on div "Salary: Highly Competitive Job type: Contract Discipline: Project Engineering L…" at bounding box center [364, 414] width 729 height 143
copy div "[GEOGRAPHIC_DATA], [GEOGRAPHIC_DATA]"
click at [94, 399] on li "Discipline: Project Engineering" at bounding box center [365, 396] width 706 height 22
click at [39, 402] on label "Discipline:" at bounding box center [36, 394] width 49 height 18
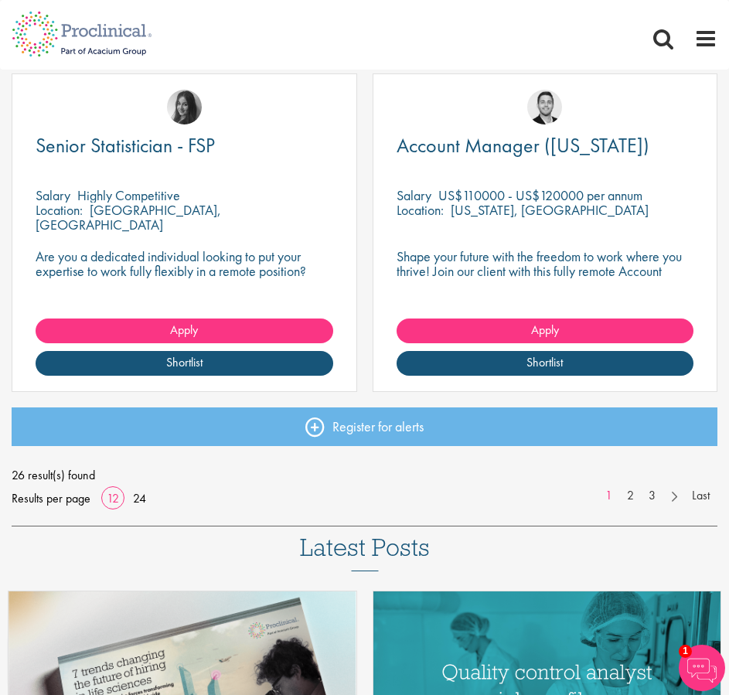
scroll to position [1934, 0]
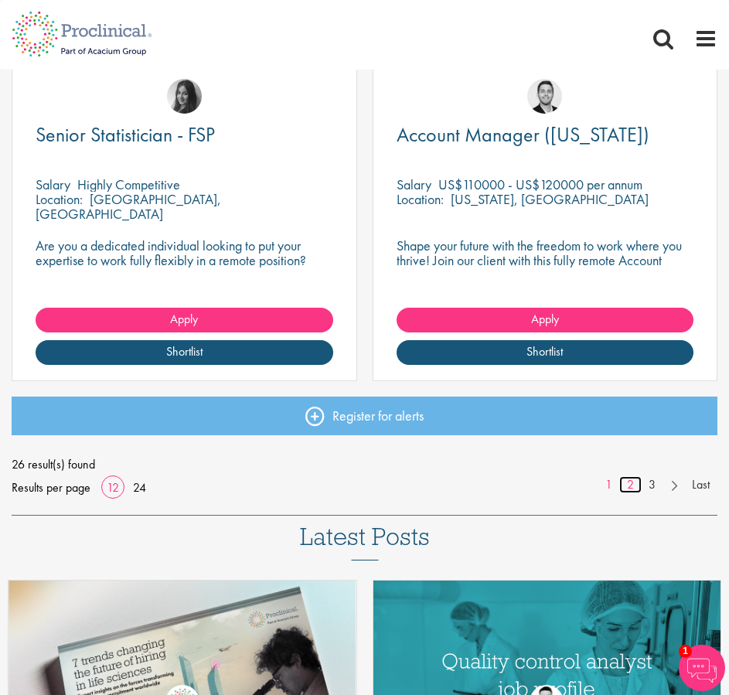
click at [628, 485] on link "2" at bounding box center [631, 485] width 22 height 18
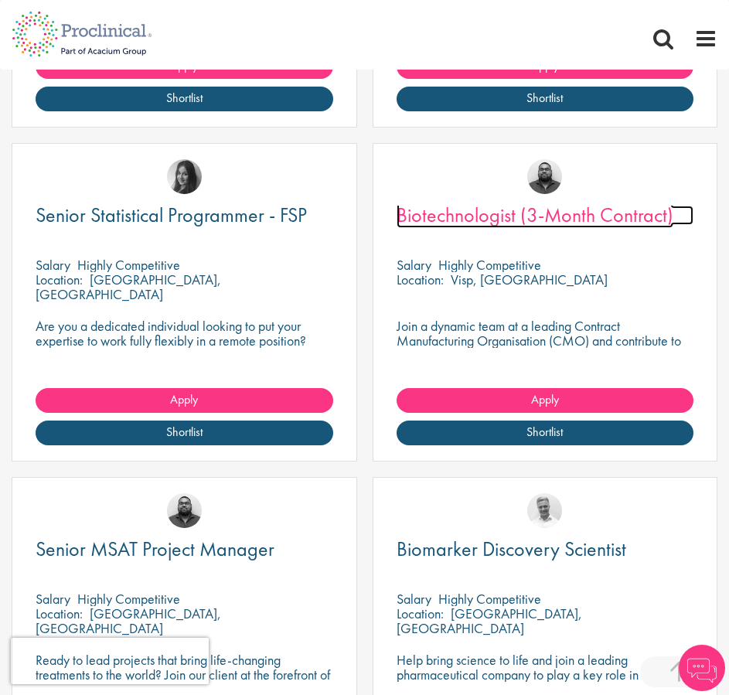
click at [484, 218] on span "Biotechnologist (3-Month Contract)" at bounding box center [535, 215] width 277 height 26
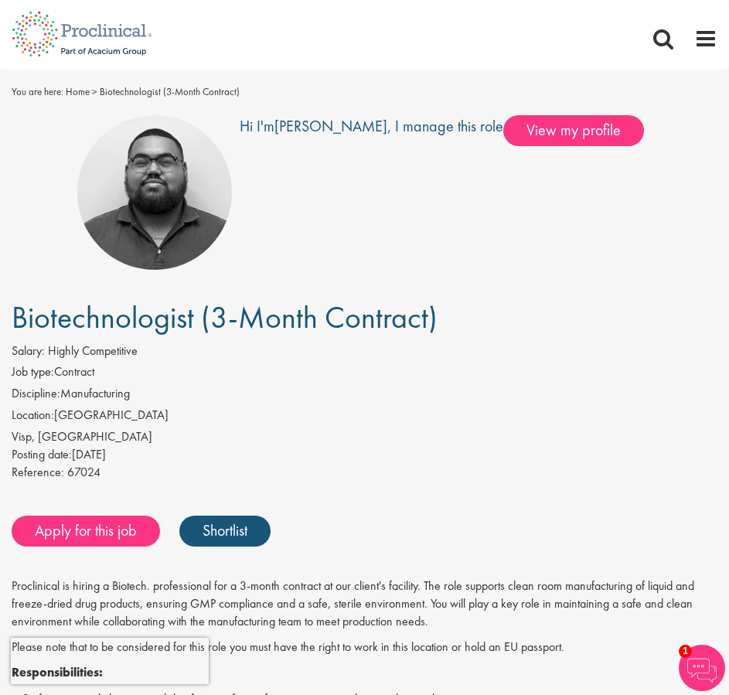
click at [116, 313] on span "Biotechnologist (3-Month Contract)" at bounding box center [225, 317] width 426 height 39
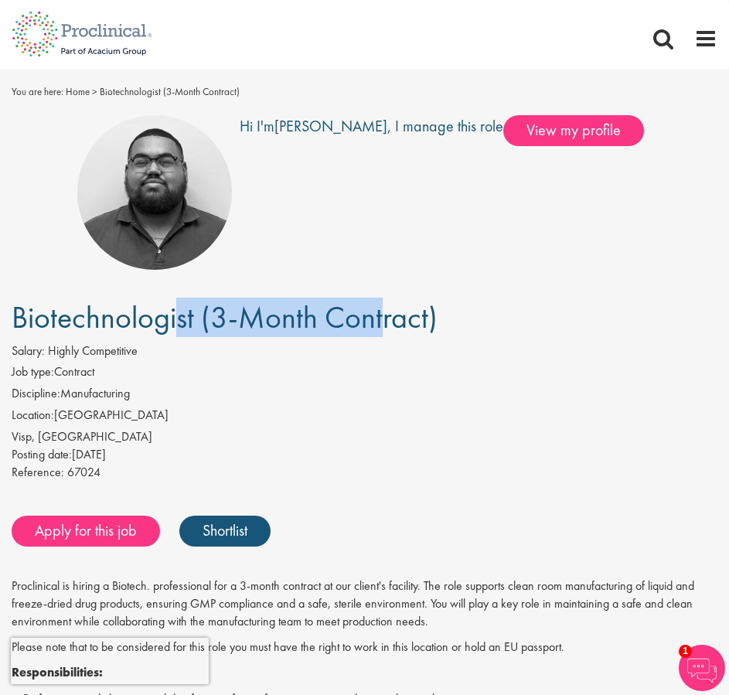
click at [116, 313] on span "Biotechnologist (3-Month Contract)" at bounding box center [225, 317] width 426 height 39
copy div "Biotechnologist (3-Month Contract)"
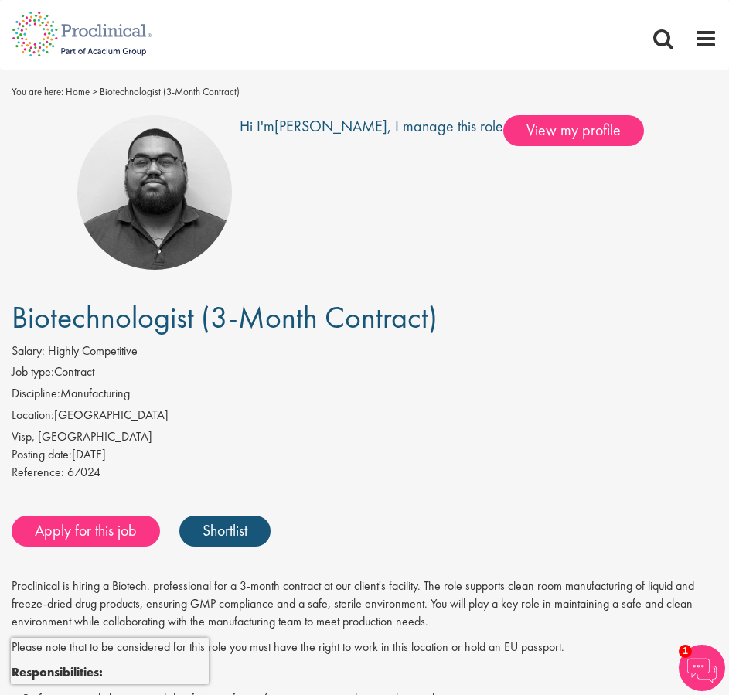
click at [103, 445] on div "Visp, [GEOGRAPHIC_DATA]" at bounding box center [365, 437] width 706 height 18
drag, startPoint x: 141, startPoint y: 350, endPoint x: 53, endPoint y: 351, distance: 88.2
click at [53, 351] on span "Highly Competitive" at bounding box center [93, 351] width 90 height 16
copy span "Highly Competitive"
click at [138, 356] on span "Highly Competitive" at bounding box center [93, 351] width 90 height 16
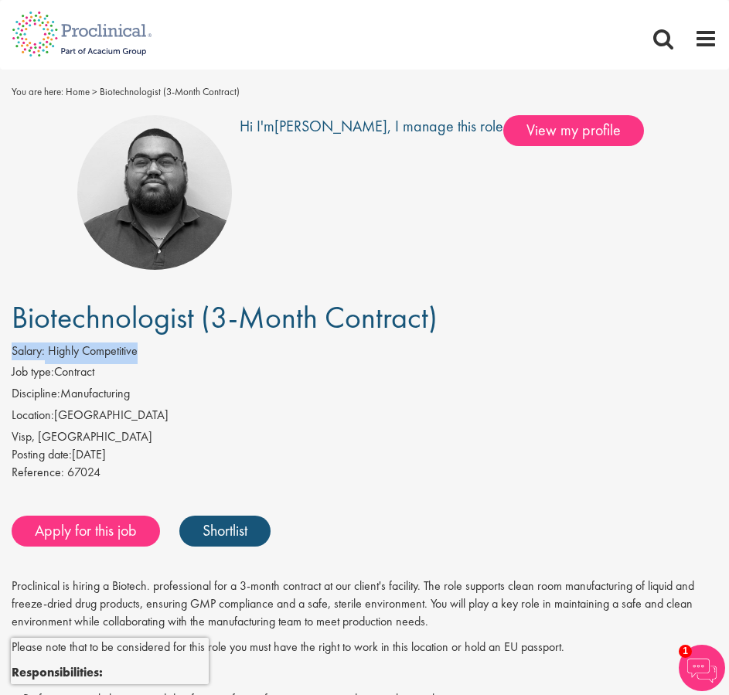
drag, startPoint x: 148, startPoint y: 356, endPoint x: 0, endPoint y: 357, distance: 147.7
click at [0, 357] on div "Salary: Highly Competitive Job type: Contract Discipline: Manufacturing Locatio…" at bounding box center [364, 414] width 729 height 143
copy span "Salary: Highly Competitive"
click at [155, 396] on li "Discipline: Manufacturing" at bounding box center [365, 396] width 706 height 22
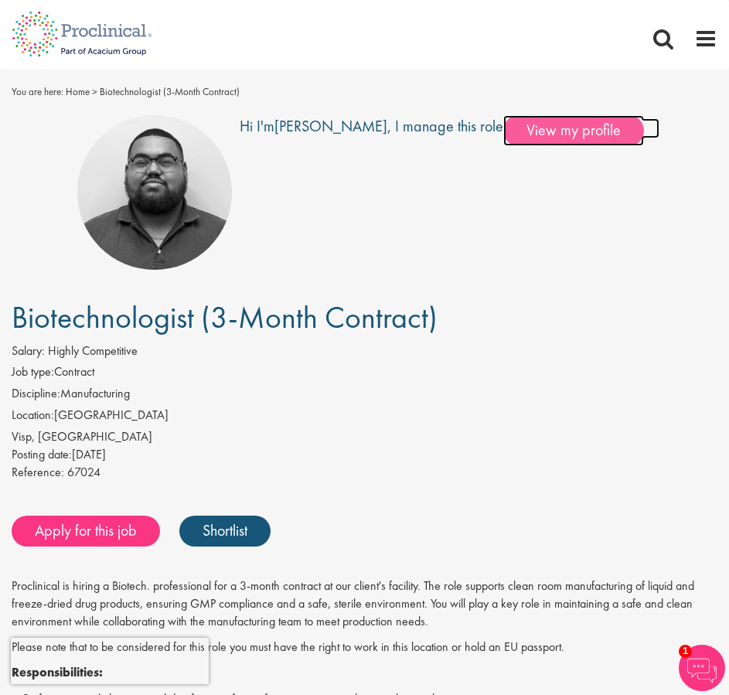
click at [504, 134] on span "View my profile" at bounding box center [574, 130] width 141 height 31
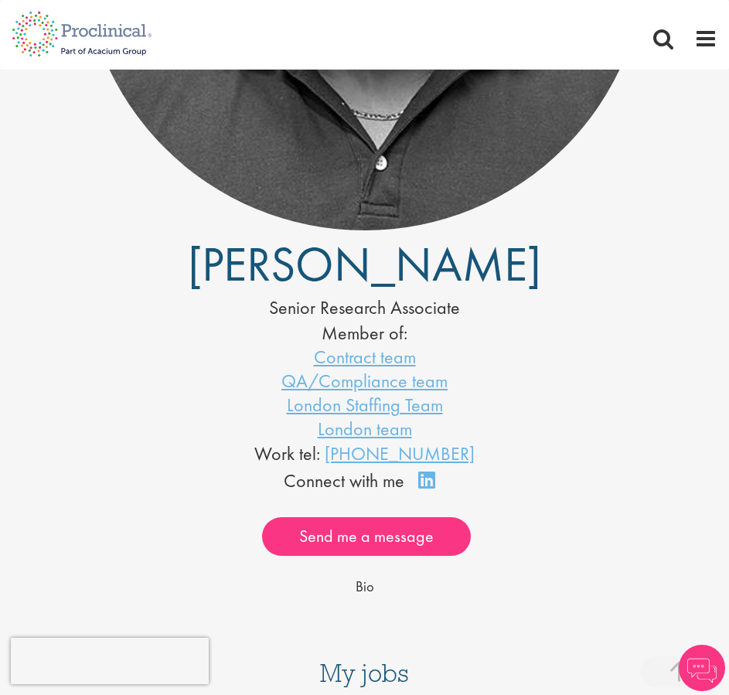
scroll to position [541, 0]
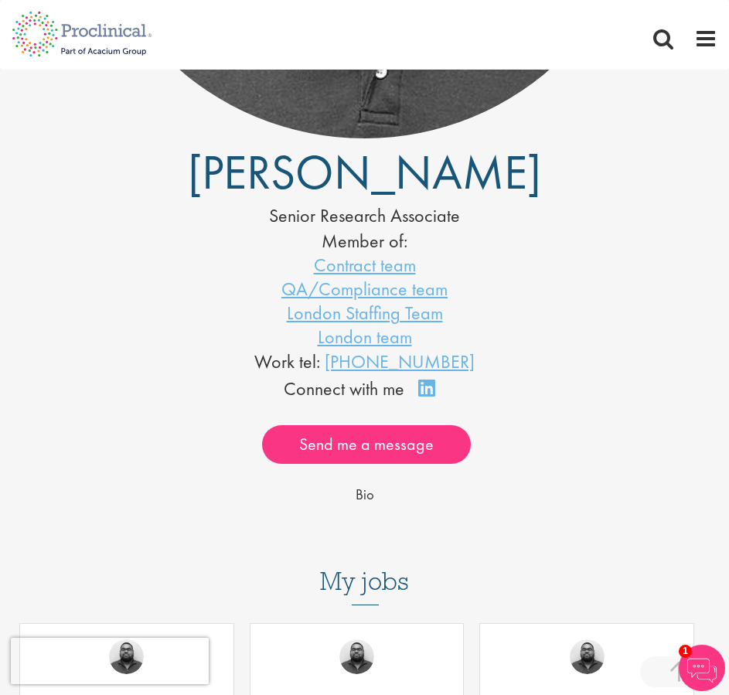
drag, startPoint x: 121, startPoint y: 274, endPoint x: 114, endPoint y: 237, distance: 37.0
click at [121, 274] on li "Contract team" at bounding box center [365, 265] width 706 height 24
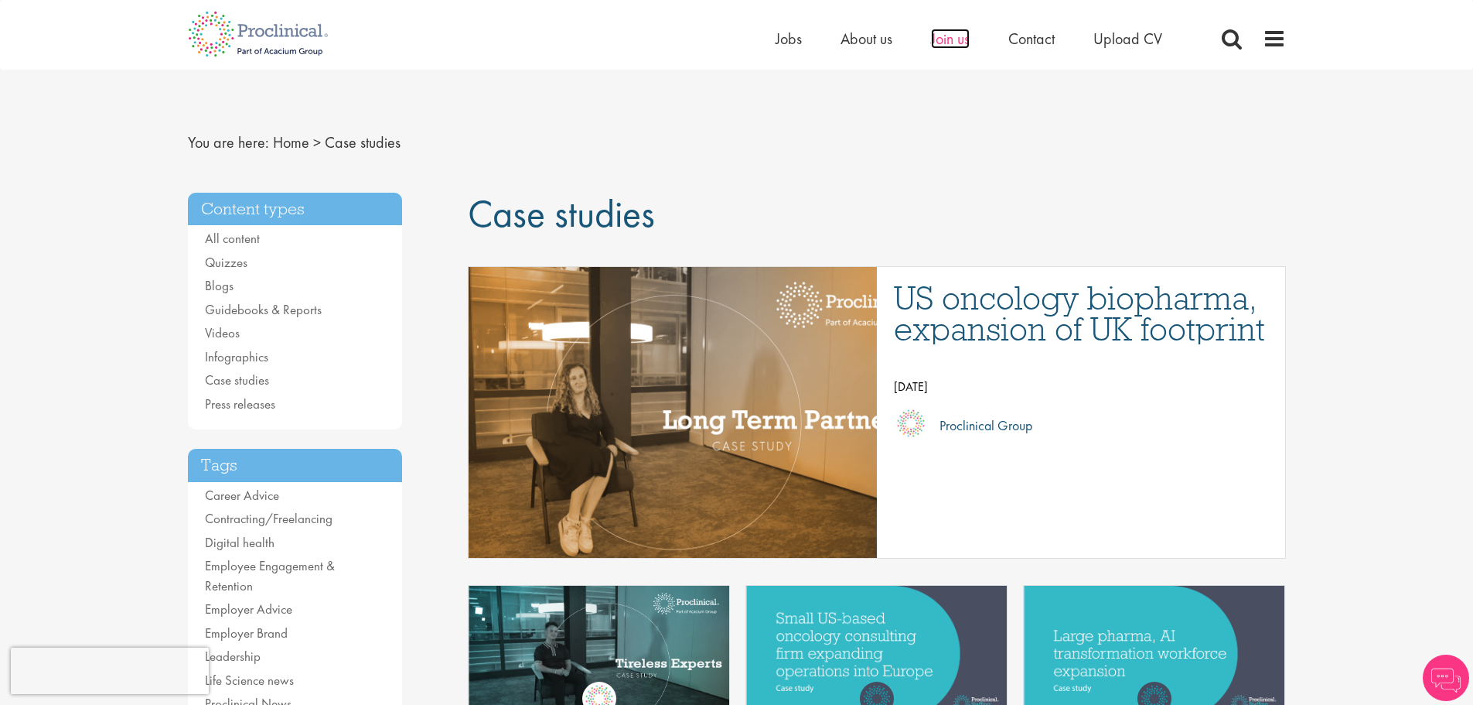
click at [944, 41] on span "Join us" at bounding box center [950, 39] width 39 height 20
